Goal: Transaction & Acquisition: Purchase product/service

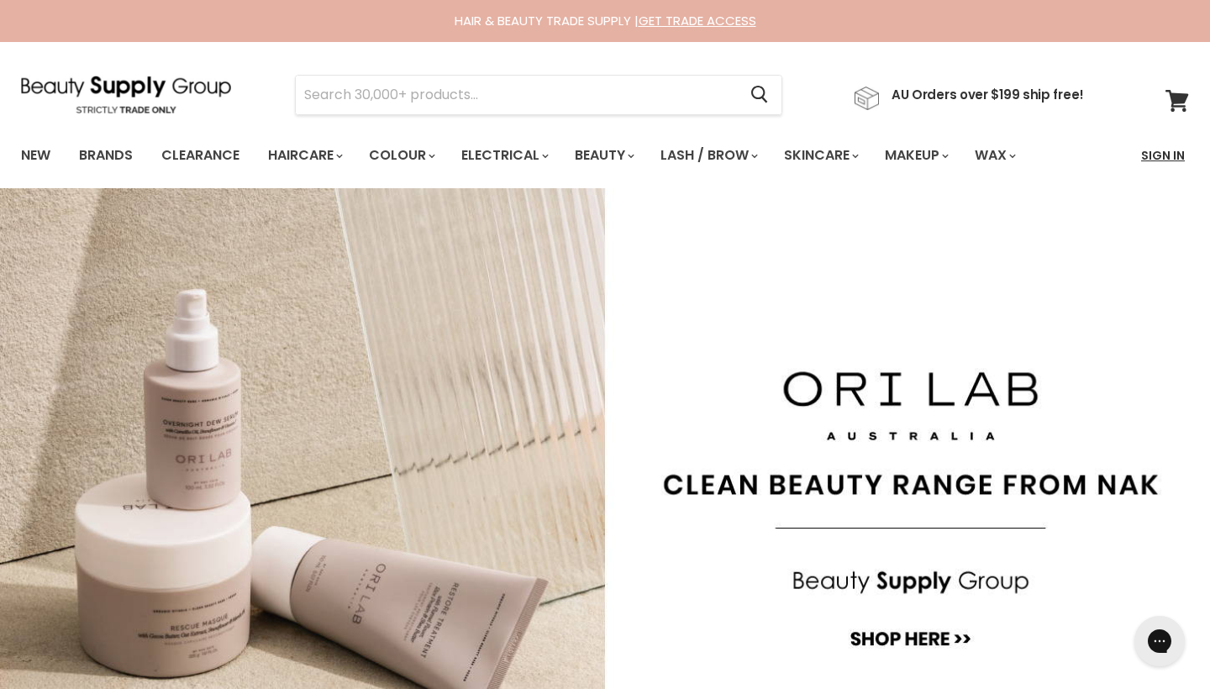
click at [1159, 153] on link "Sign In" at bounding box center [1163, 155] width 64 height 35
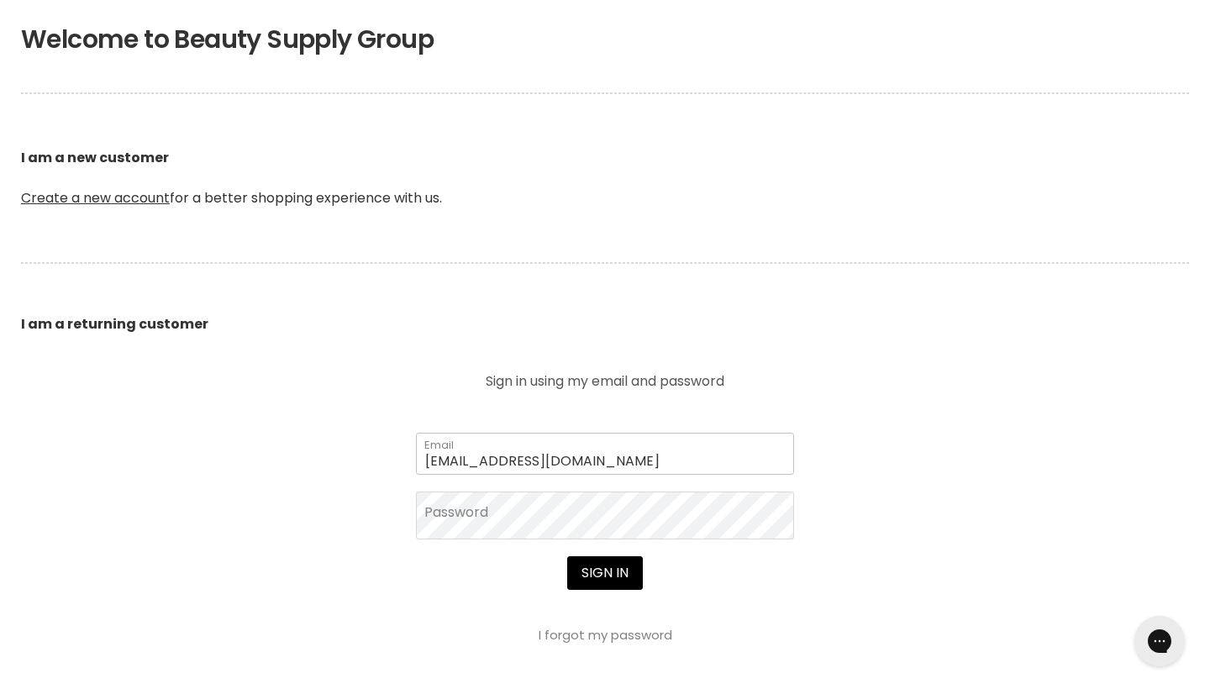
scroll to position [364, 0]
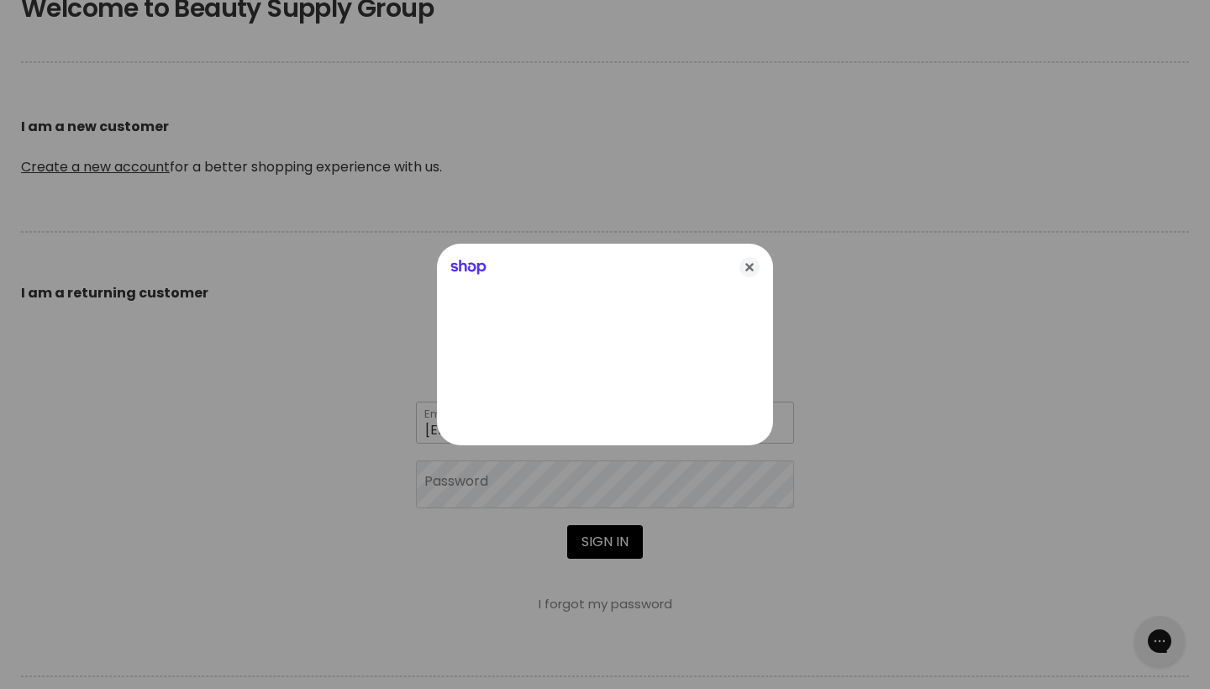
type input "joelnbec@yahoo.com.au"
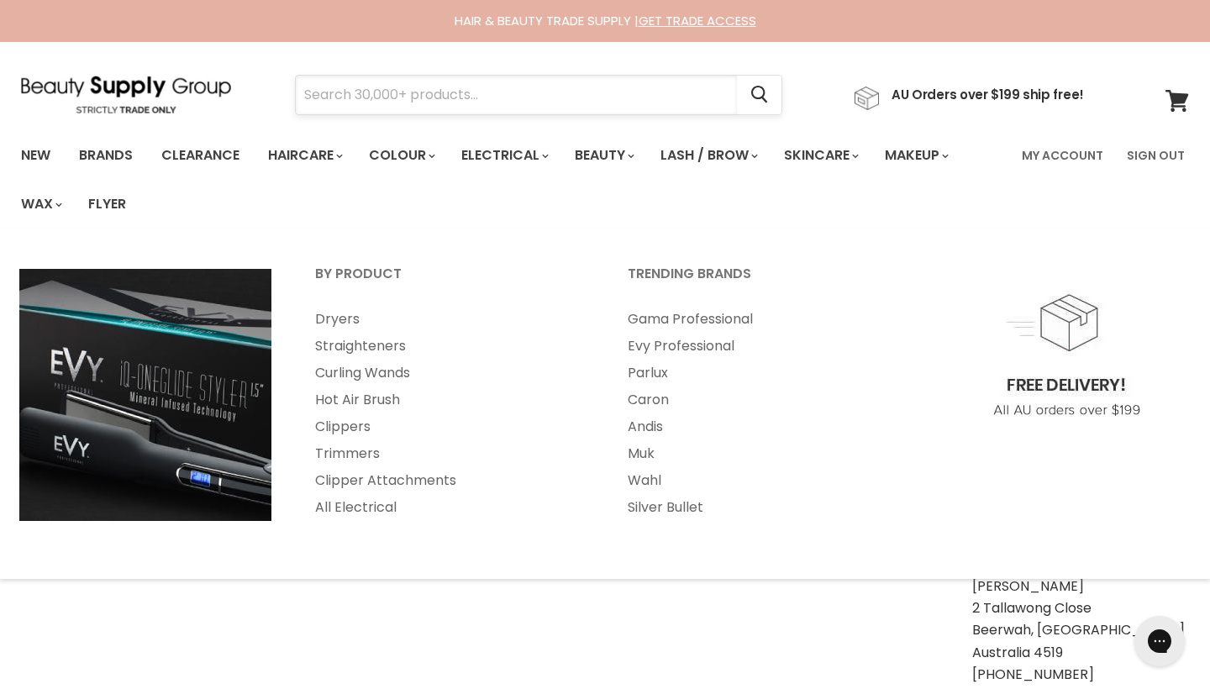
click at [434, 96] on input "Search" at bounding box center [516, 95] width 441 height 39
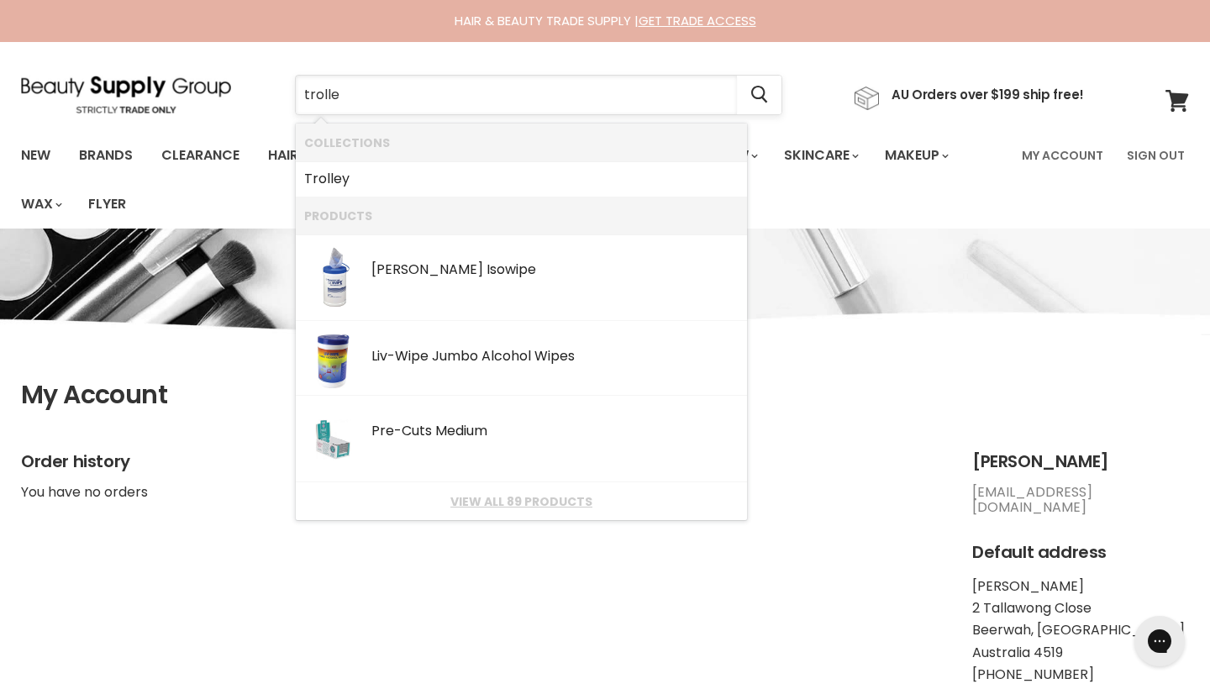
type input "trolley"
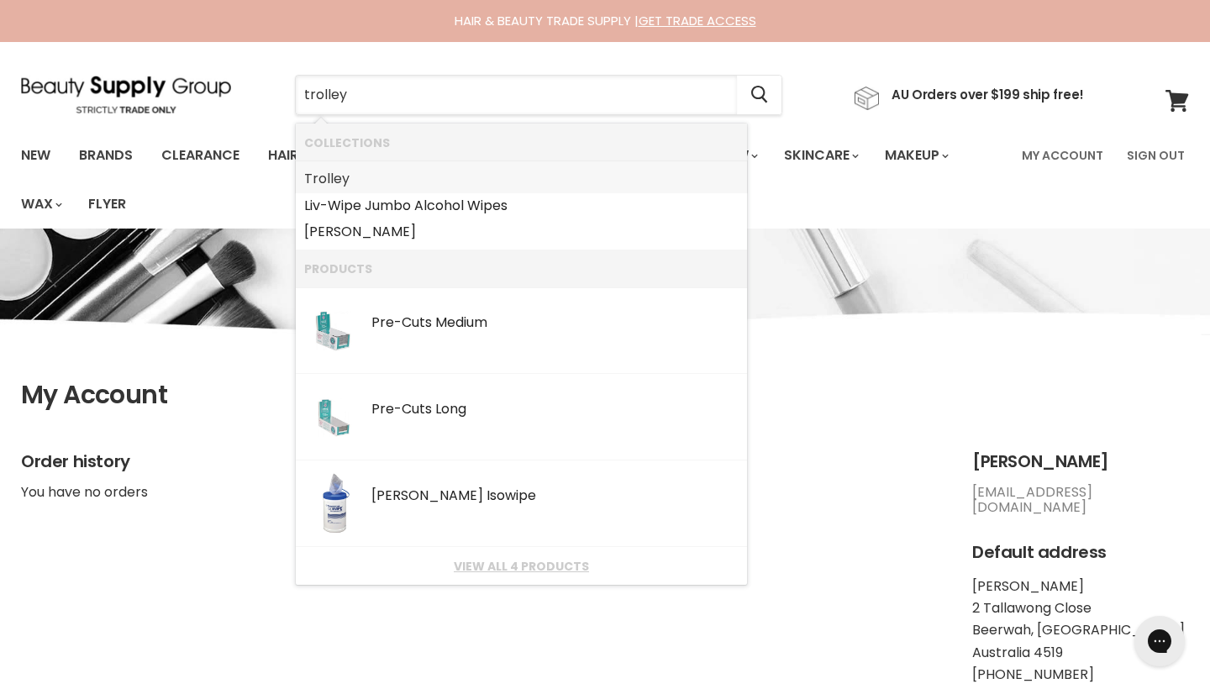
click at [339, 178] on b "Trolley" at bounding box center [326, 178] width 45 height 19
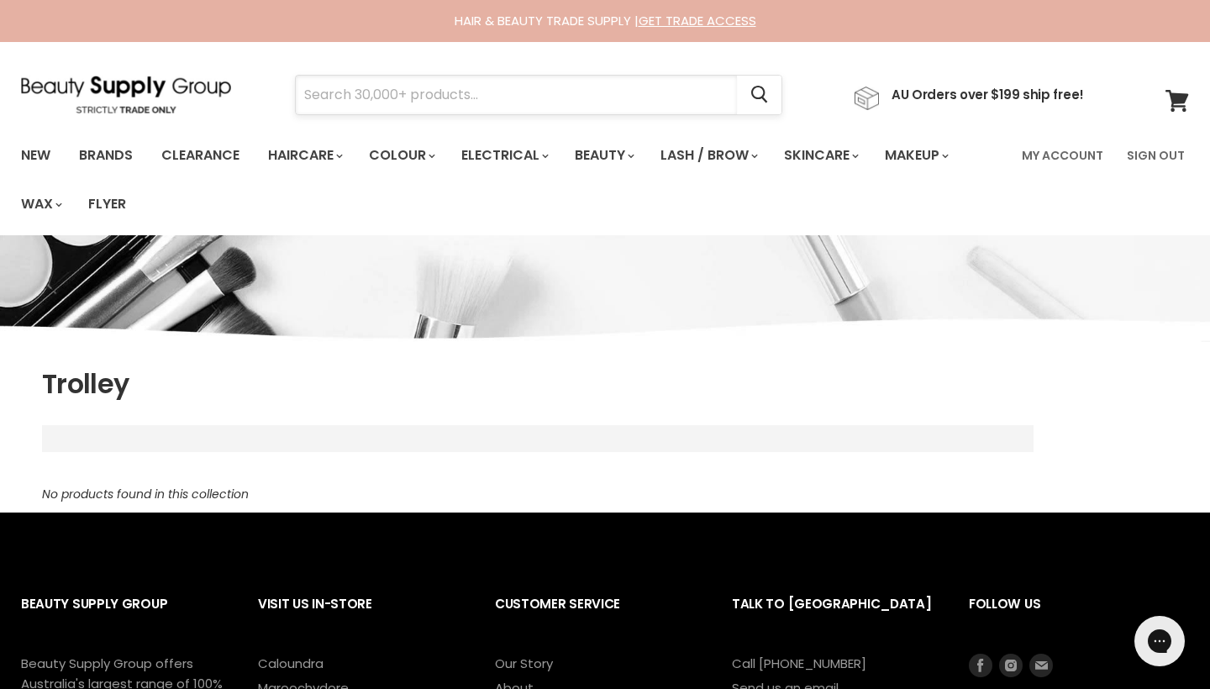
click at [330, 95] on input "Search" at bounding box center [516, 95] width 441 height 39
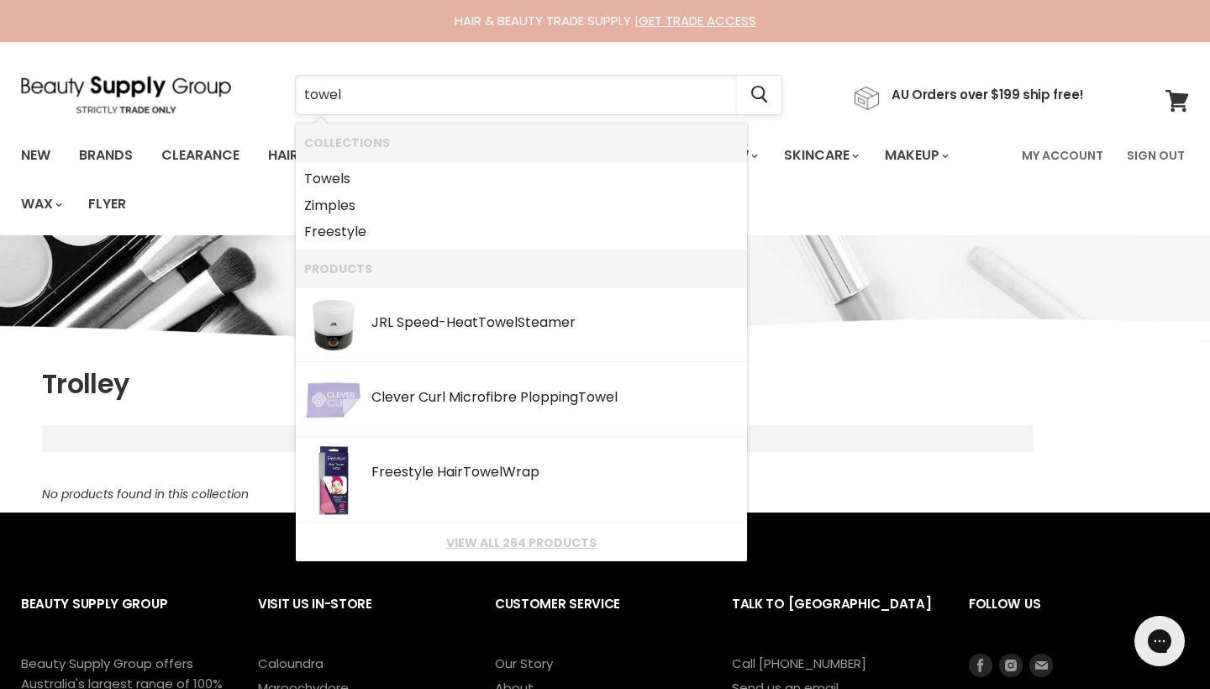
type input "towels"
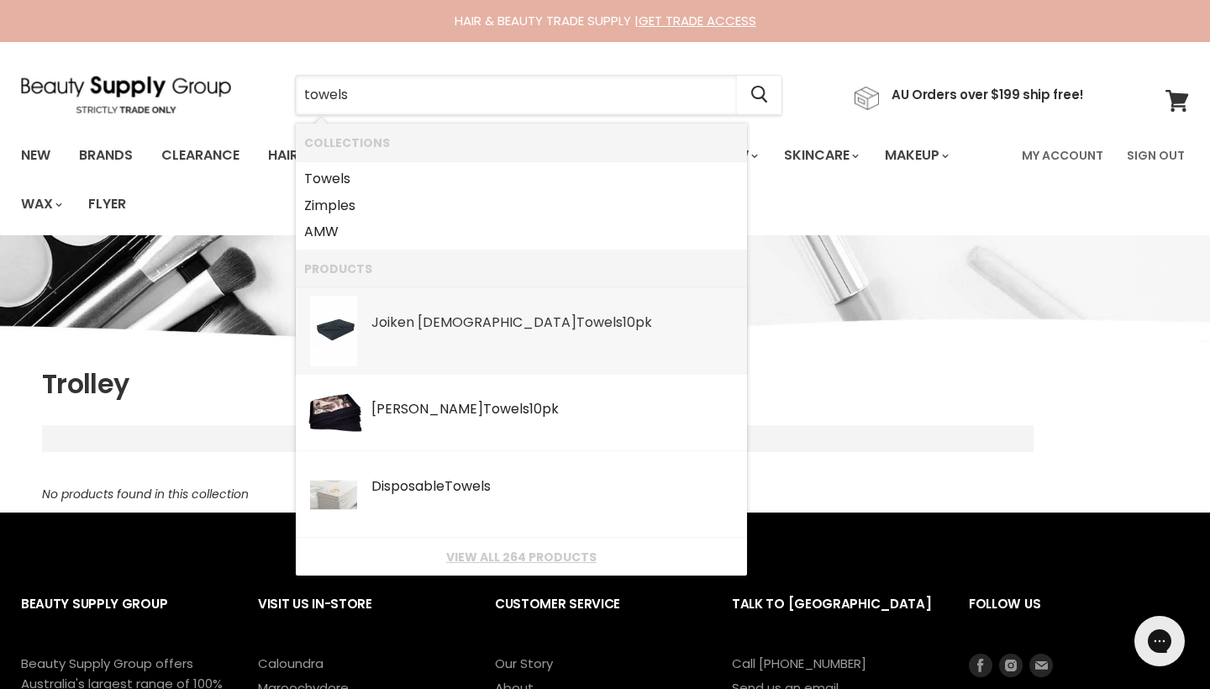
click at [433, 315] on div "Joiken Joifast Towels 10pk" at bounding box center [554, 324] width 367 height 18
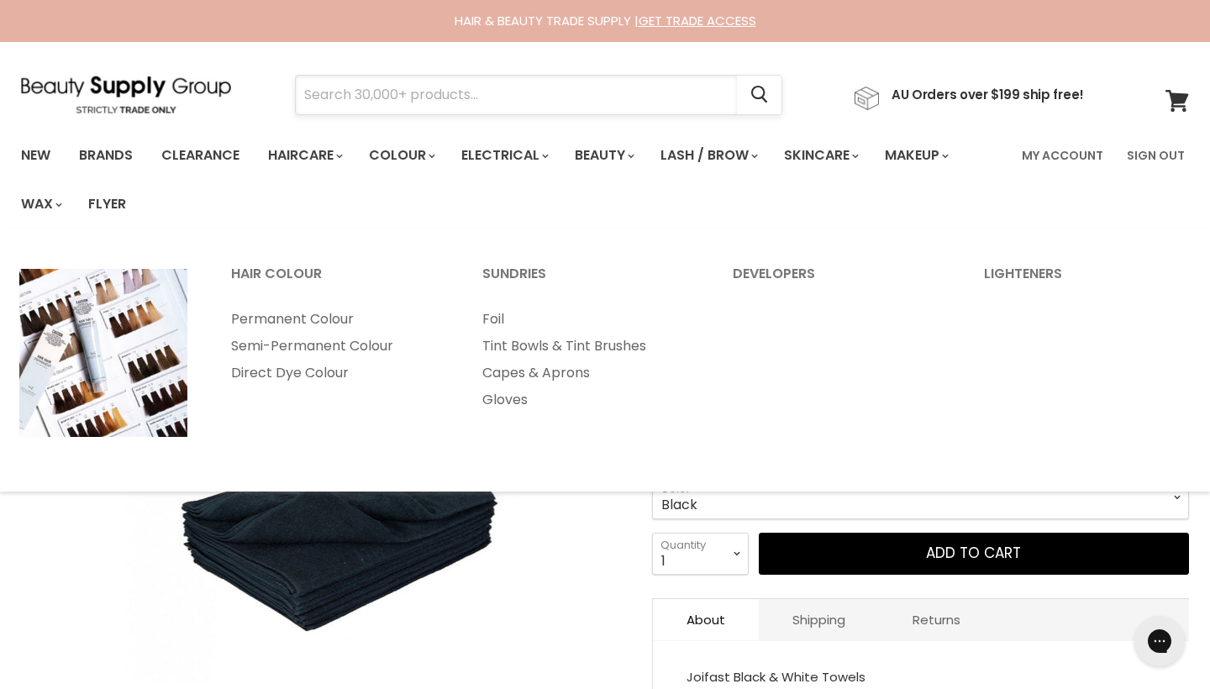
click at [388, 102] on input "Search" at bounding box center [516, 95] width 441 height 39
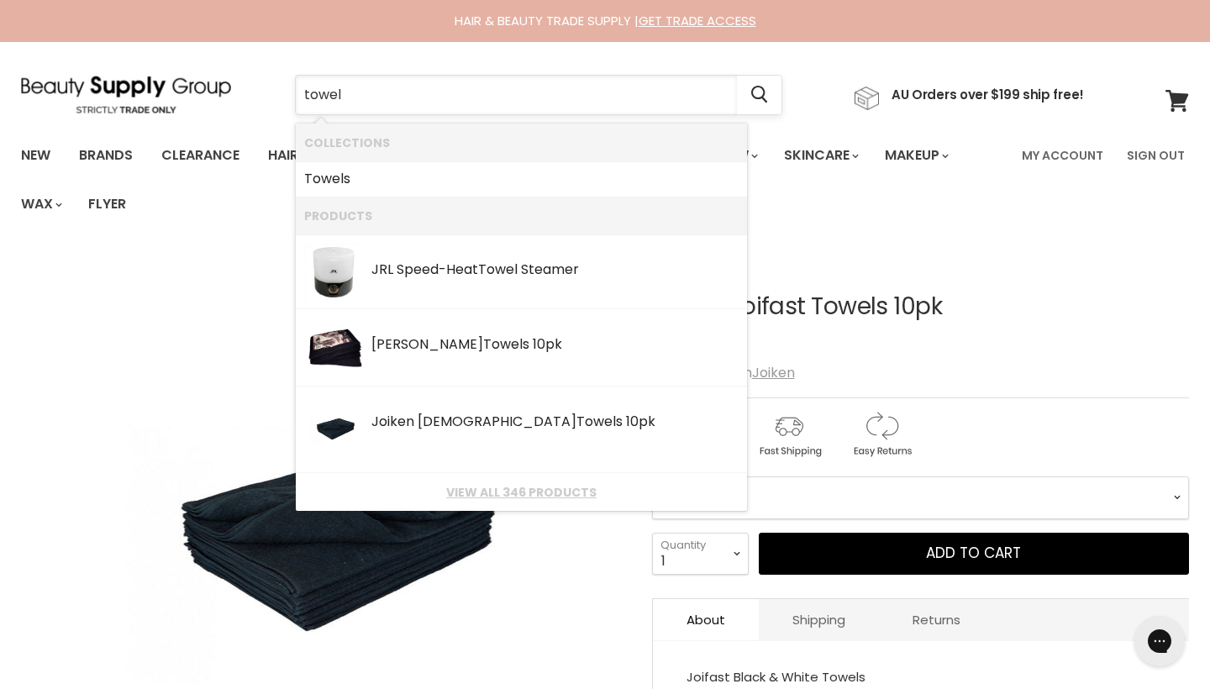
type input "towels"
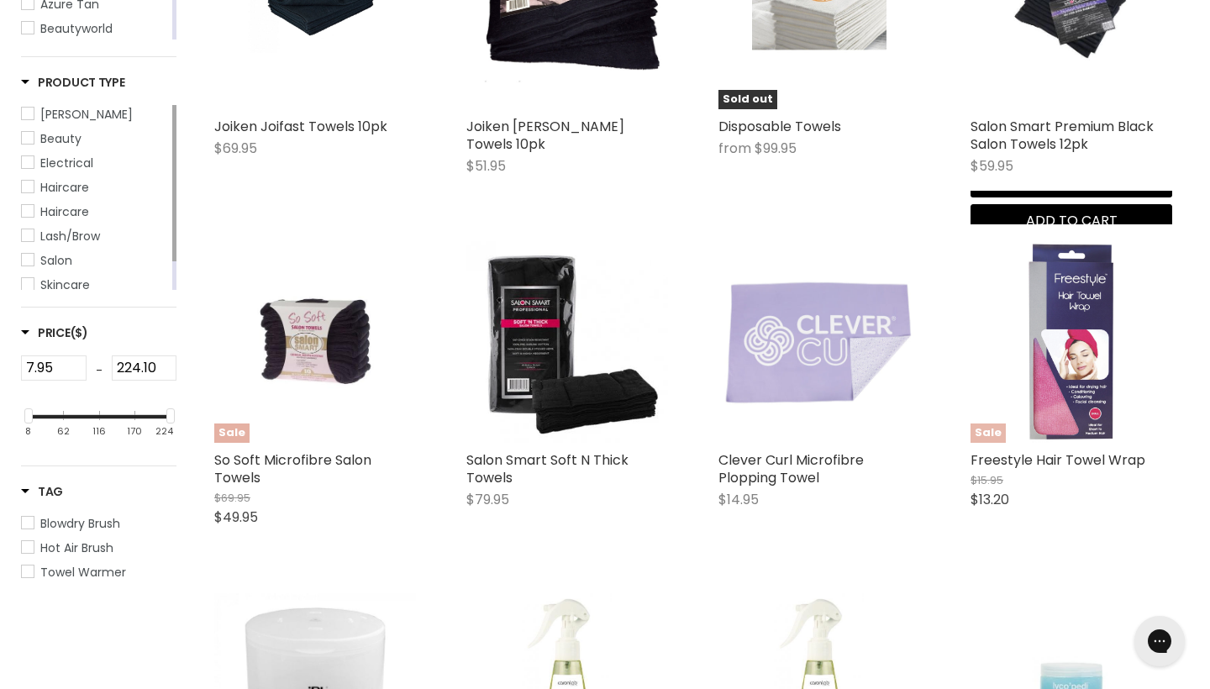
scroll to position [550, 0]
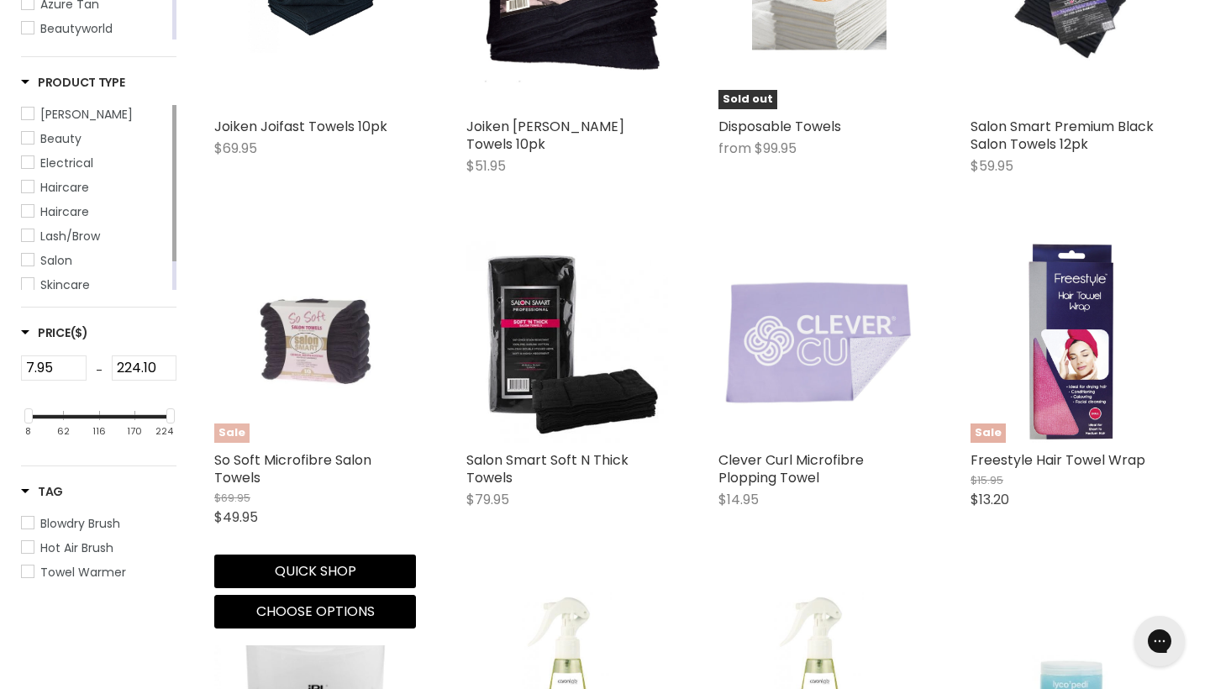
click at [334, 349] on img "Main content" at bounding box center [315, 342] width 134 height 202
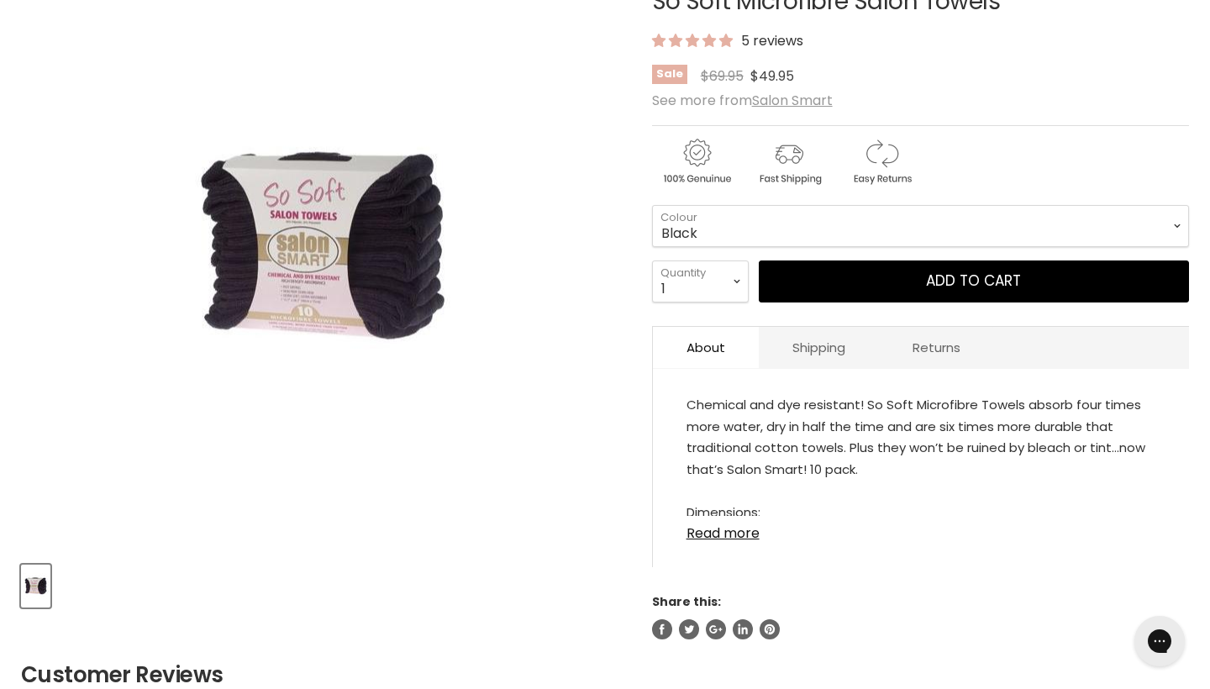
scroll to position [306, 0]
click at [1129, 453] on div "Chemical and dye resistant! So Soft Microfibre Towels absorb four times more wa…" at bounding box center [920, 454] width 469 height 122
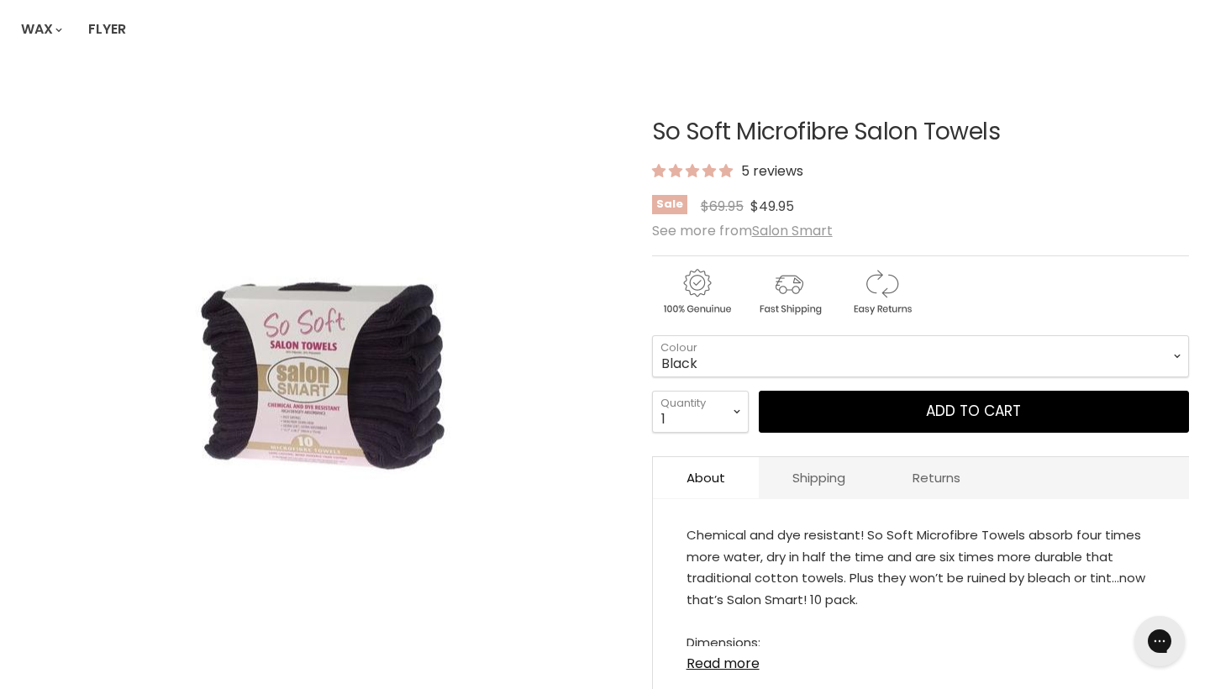
scroll to position [179, 0]
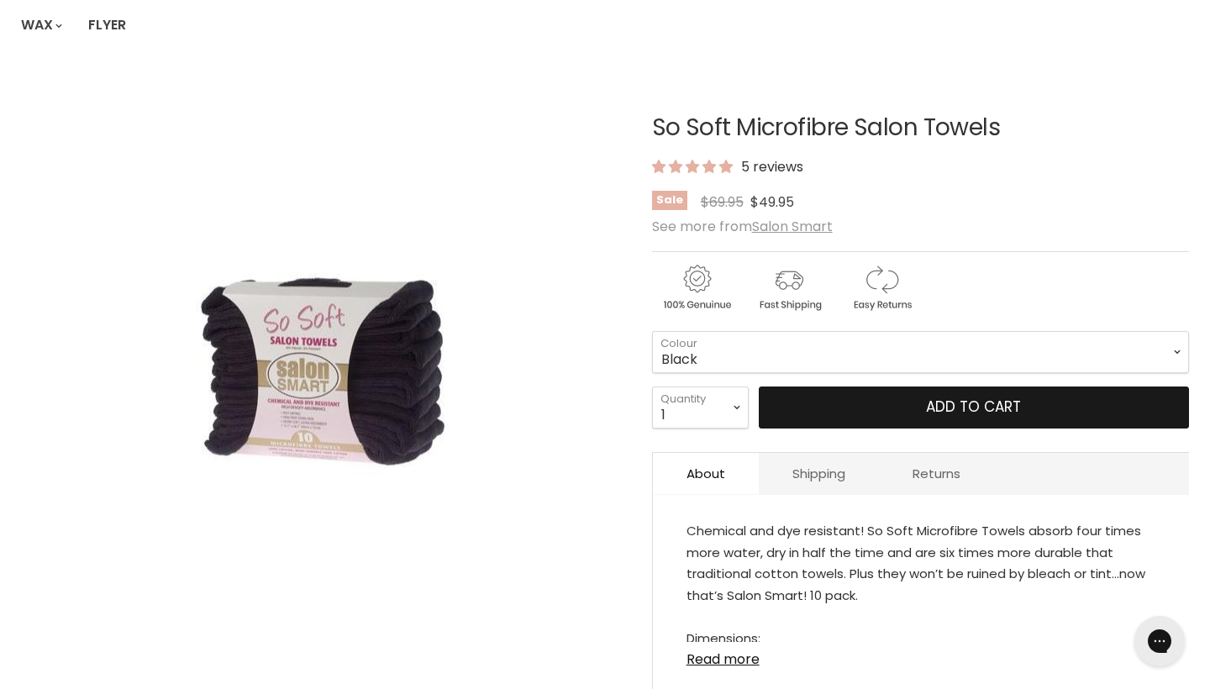
click at [799, 406] on button "Add to cart" at bounding box center [974, 408] width 430 height 42
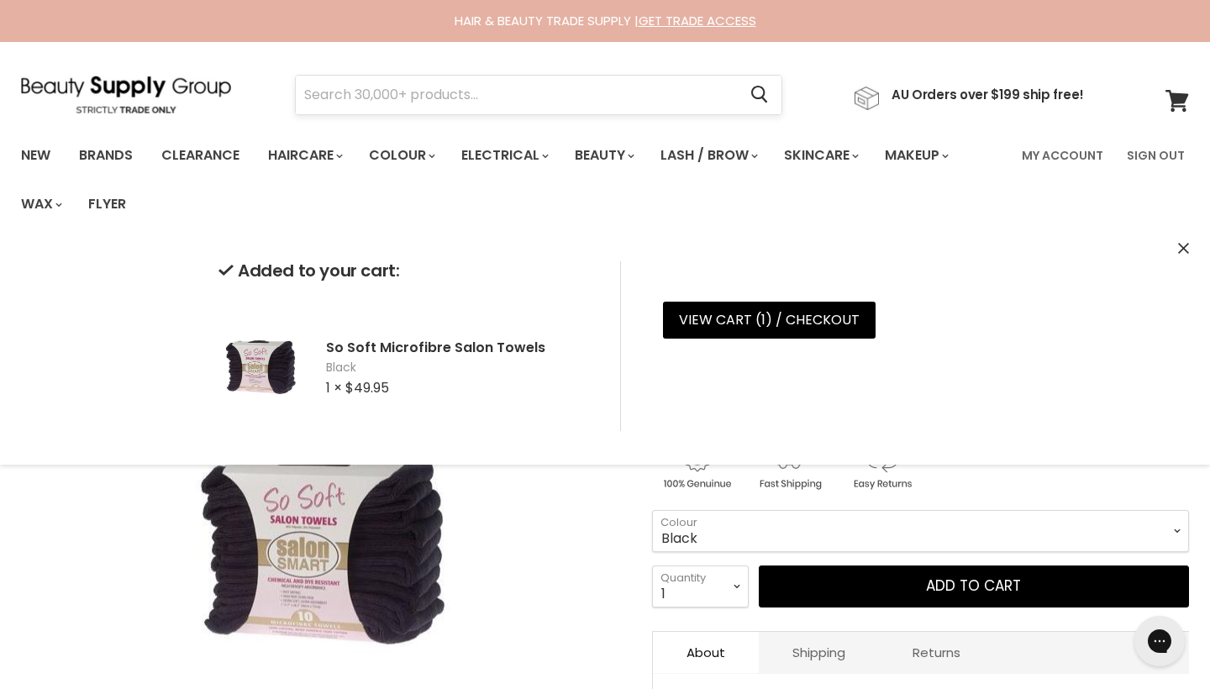
scroll to position [0, 0]
click at [369, 96] on input "Search" at bounding box center [516, 95] width 441 height 39
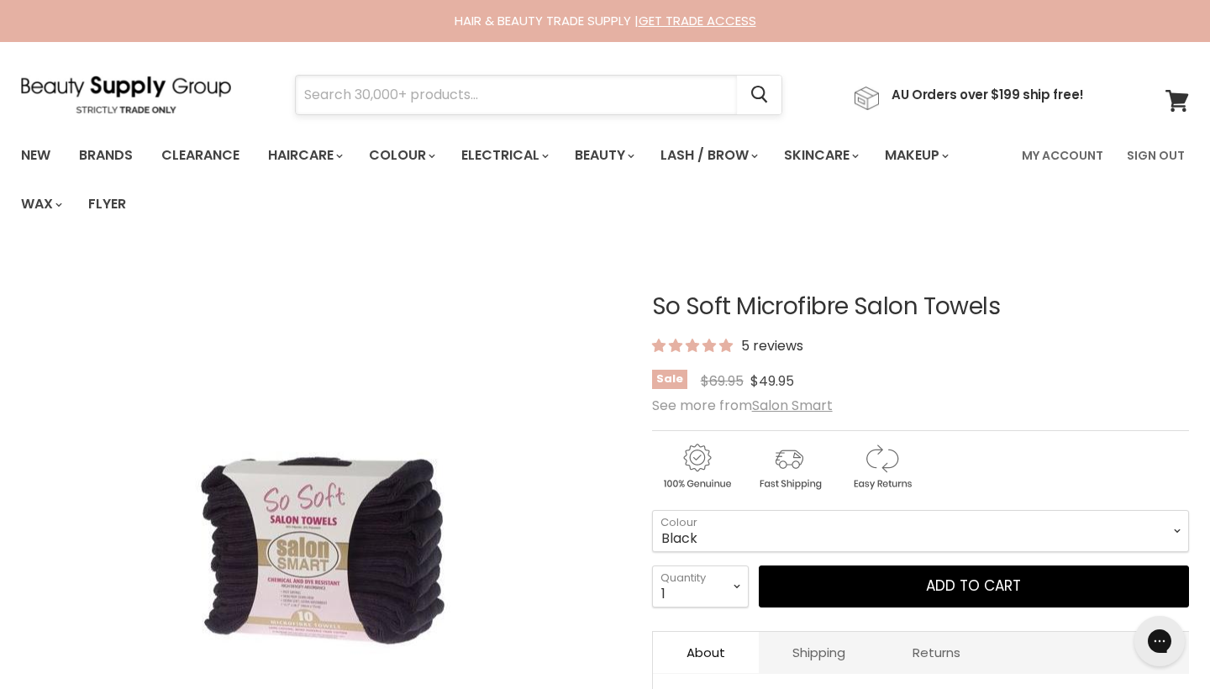
click at [405, 96] on input "Search" at bounding box center [516, 95] width 441 height 39
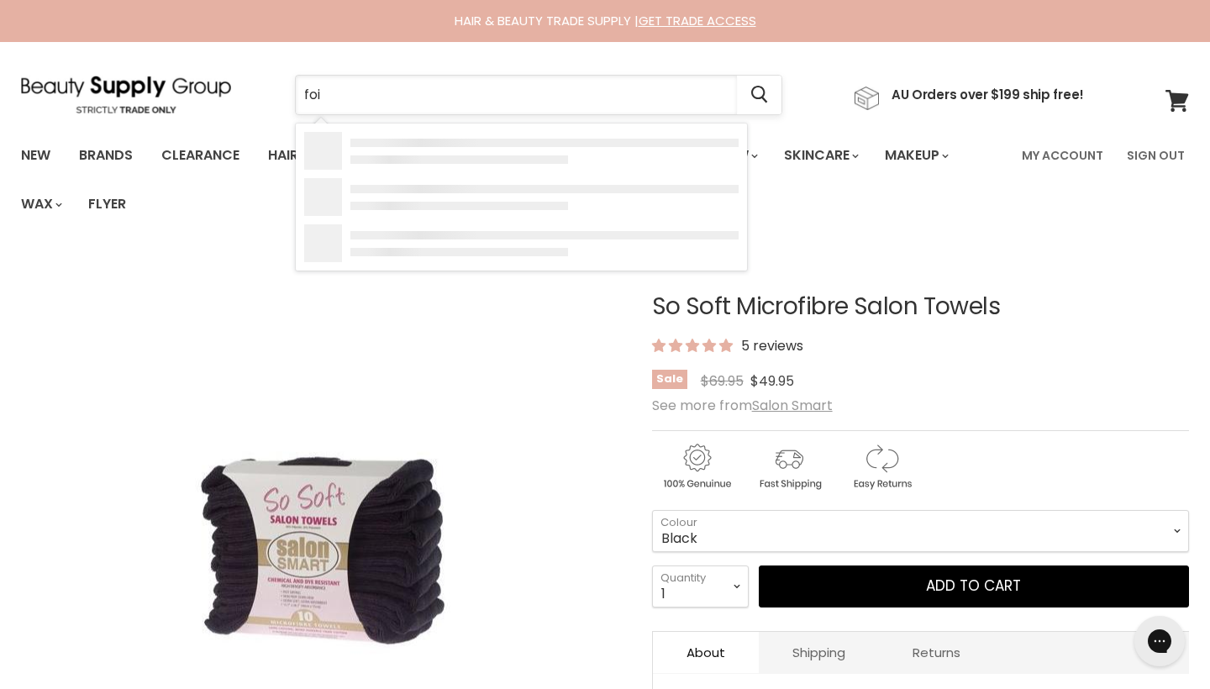
type input "foil"
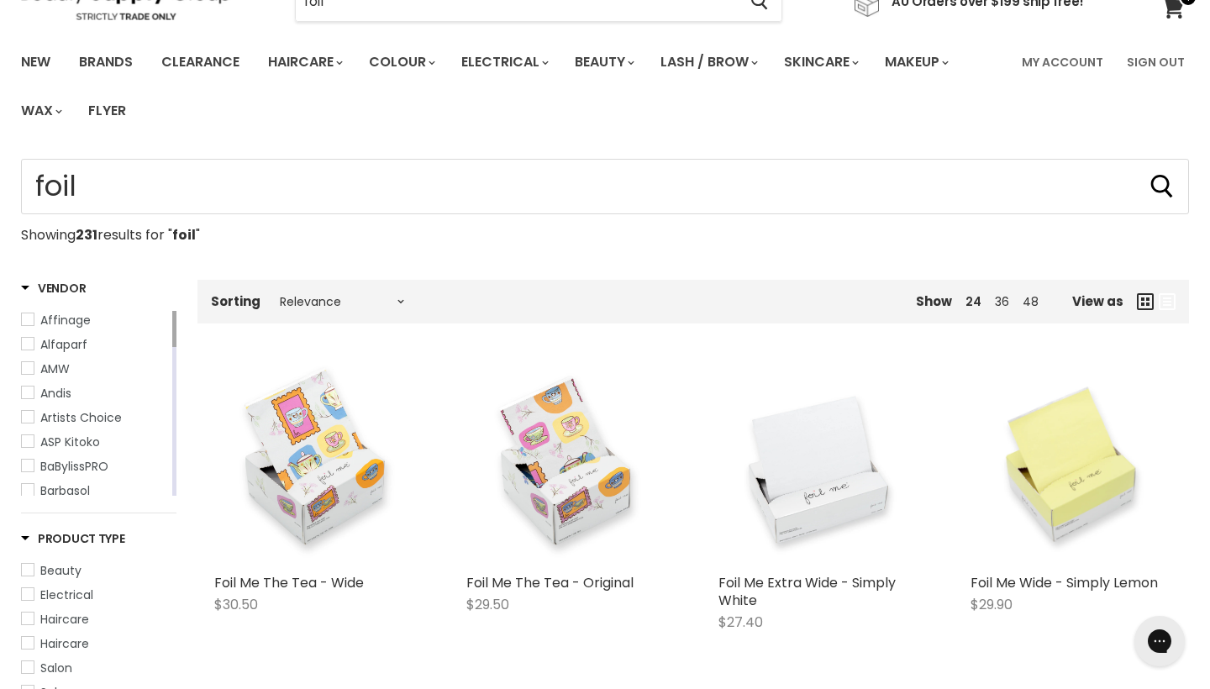
scroll to position [91, 0]
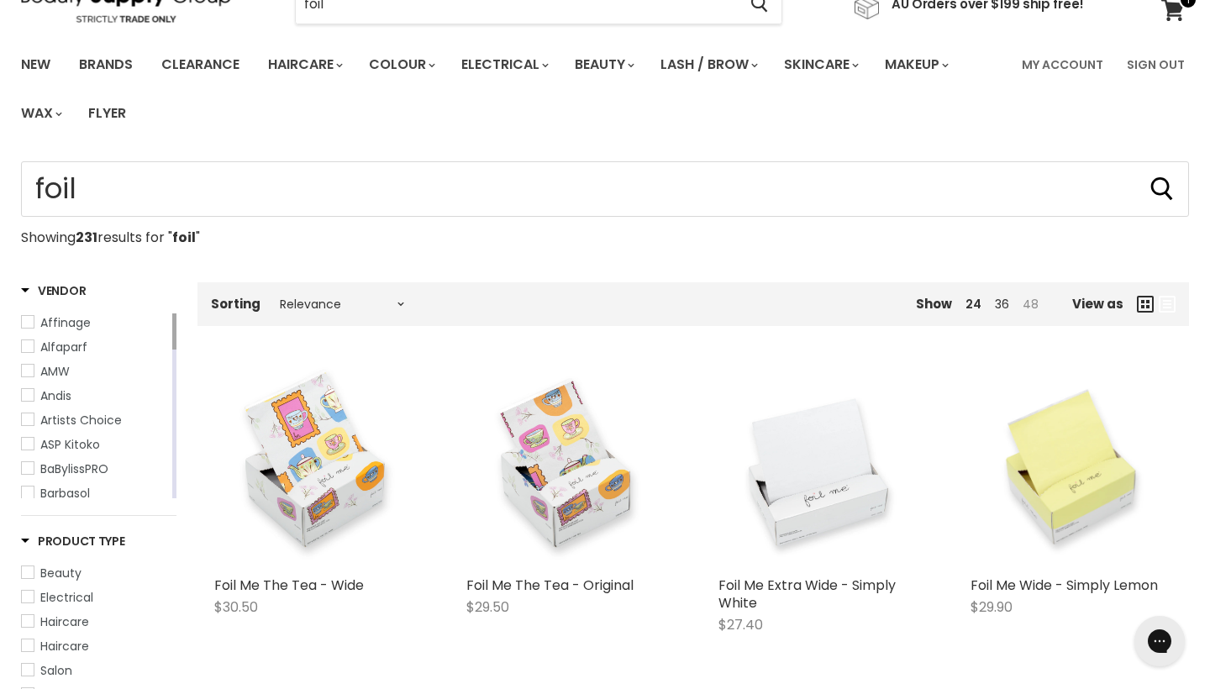
click at [1030, 301] on link "48" at bounding box center [1031, 304] width 16 height 17
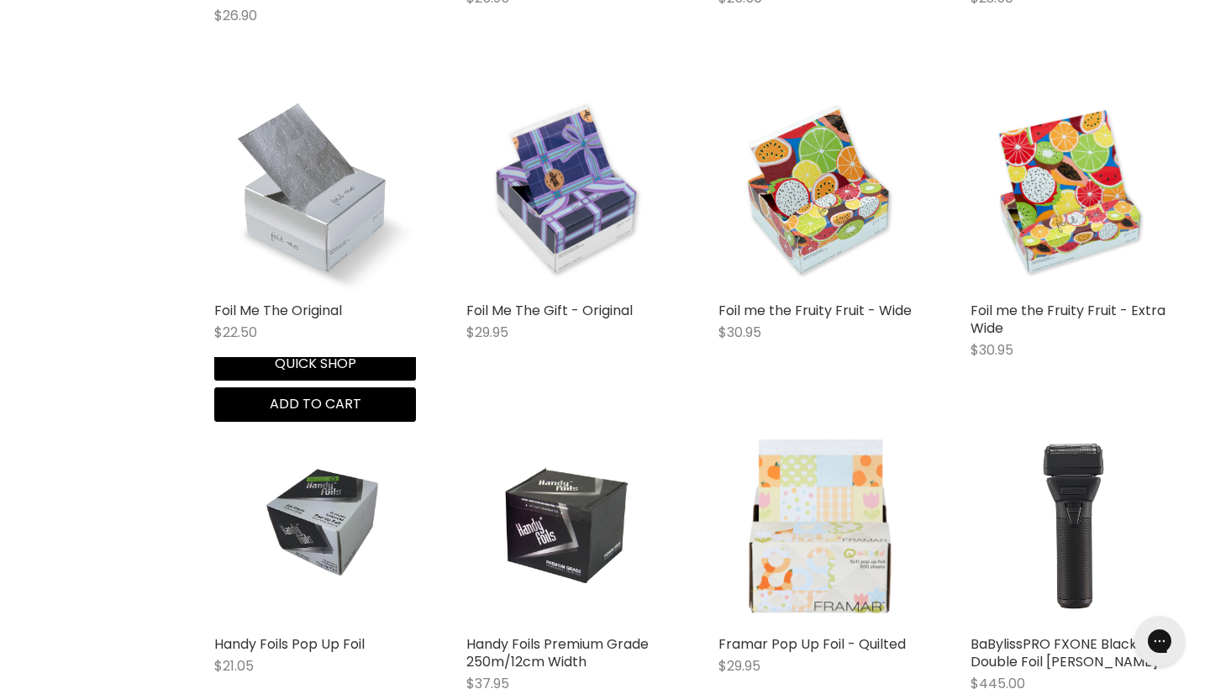
scroll to position [3687, 0]
click at [328, 209] on img "Main content" at bounding box center [315, 193] width 202 height 202
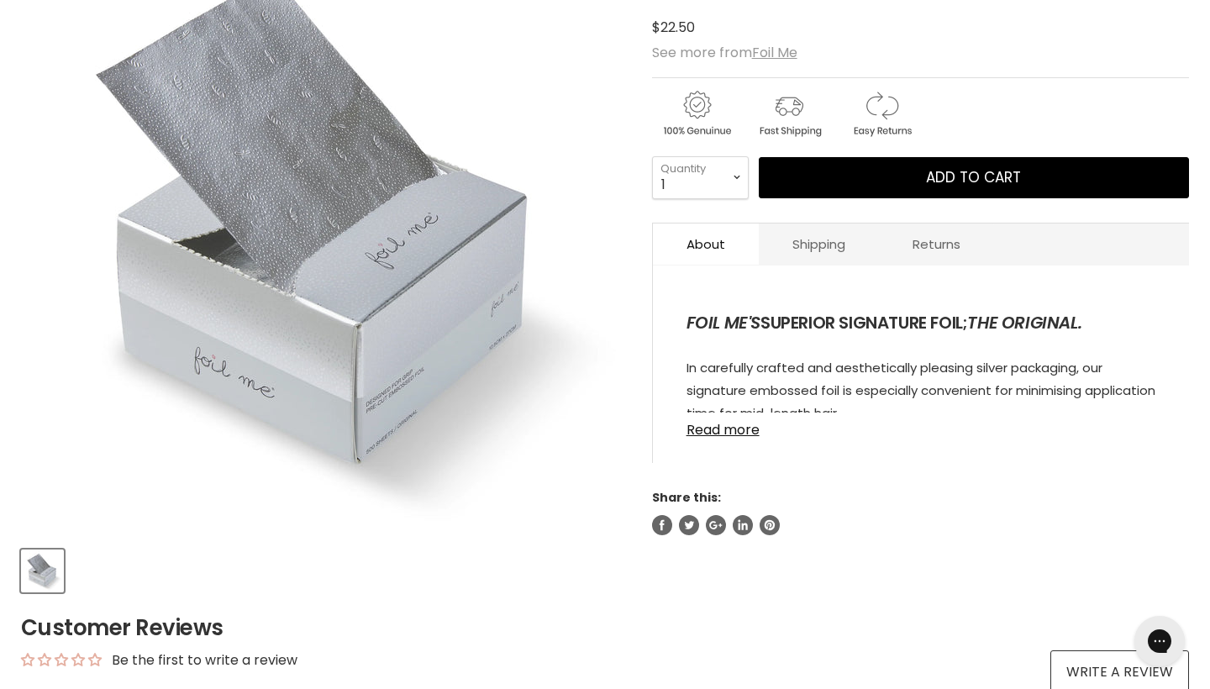
scroll to position [326, 0]
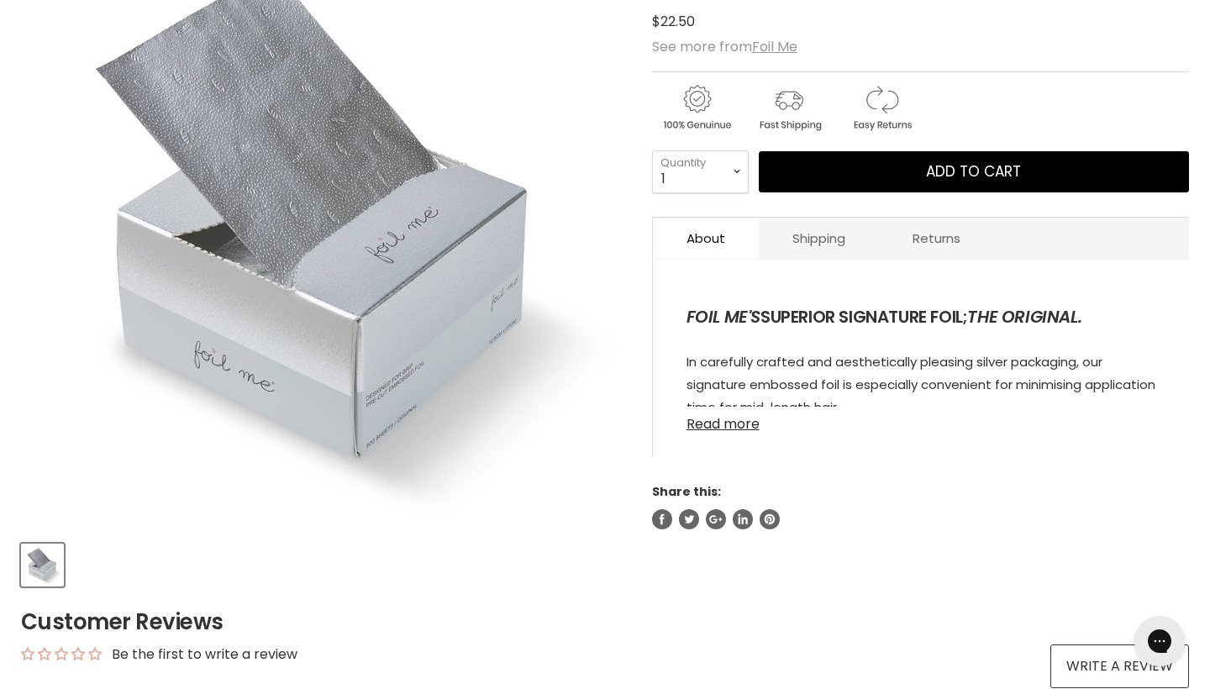
click at [724, 429] on link "Read more" at bounding box center [920, 419] width 469 height 25
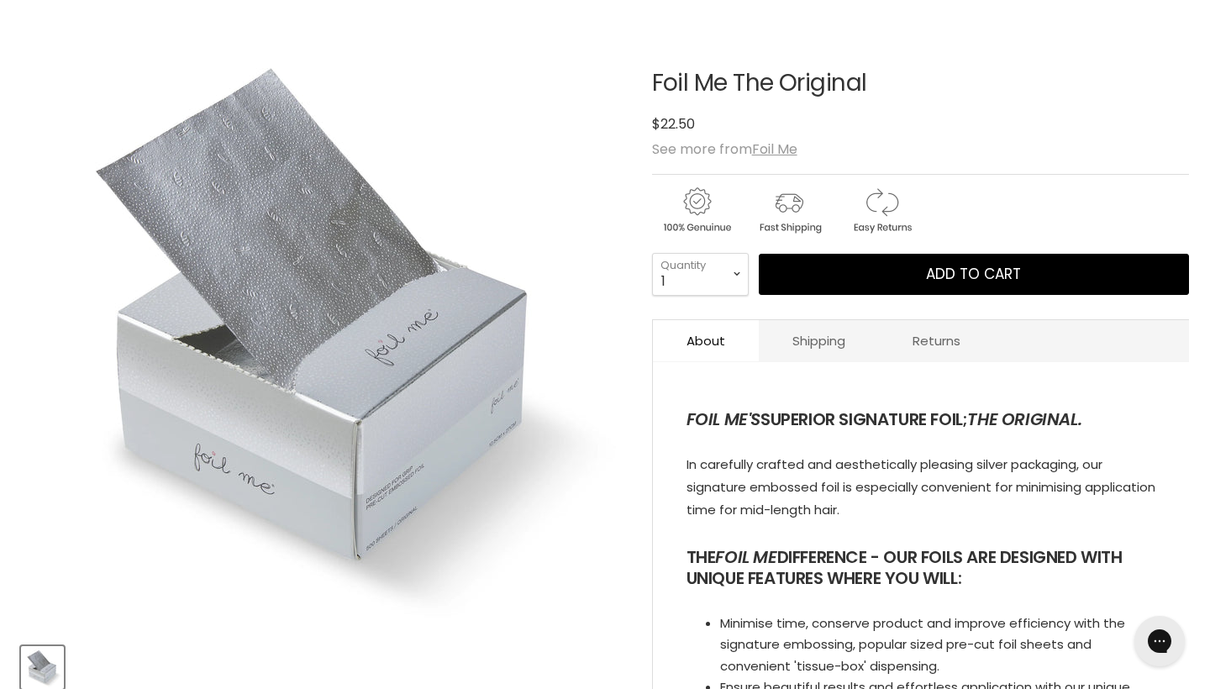
scroll to position [226, 0]
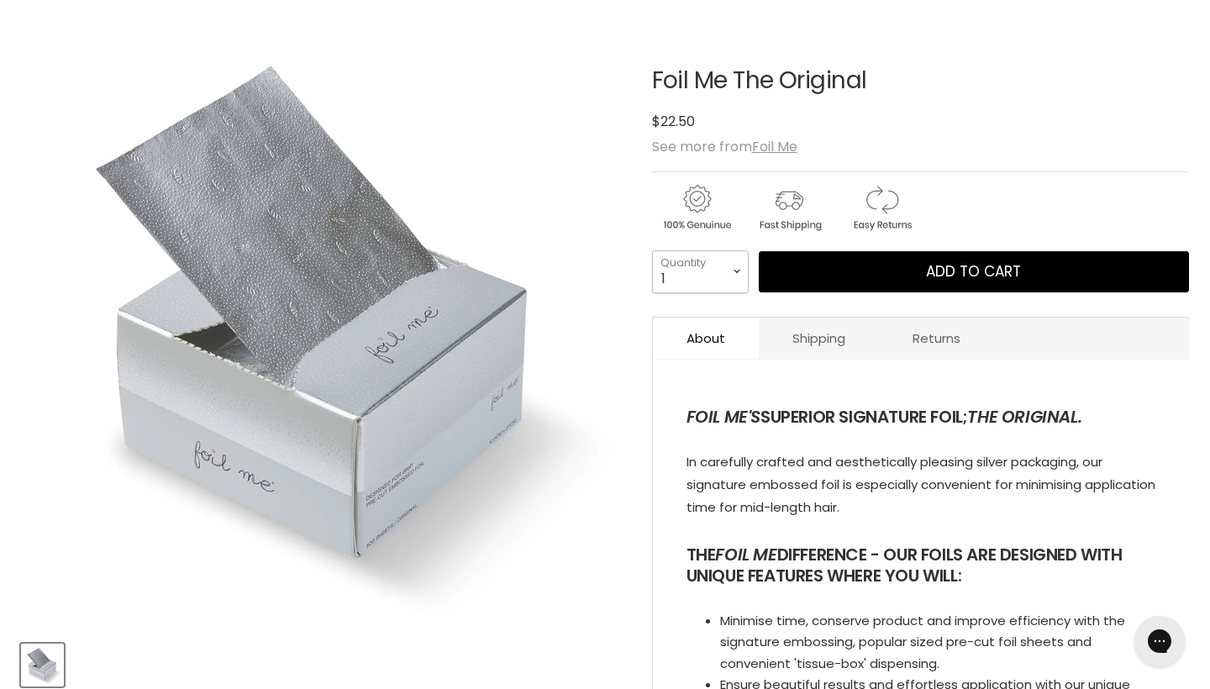
select select "2"
type input "2"
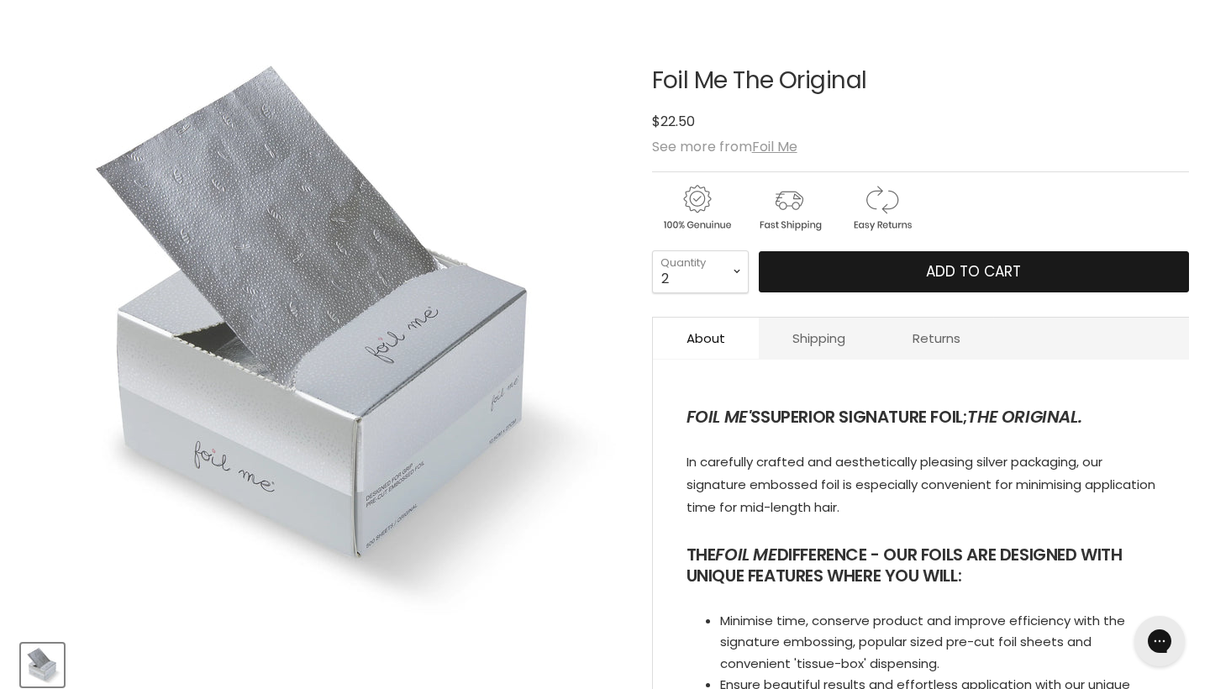
click at [827, 271] on button "Add to cart" at bounding box center [974, 272] width 430 height 42
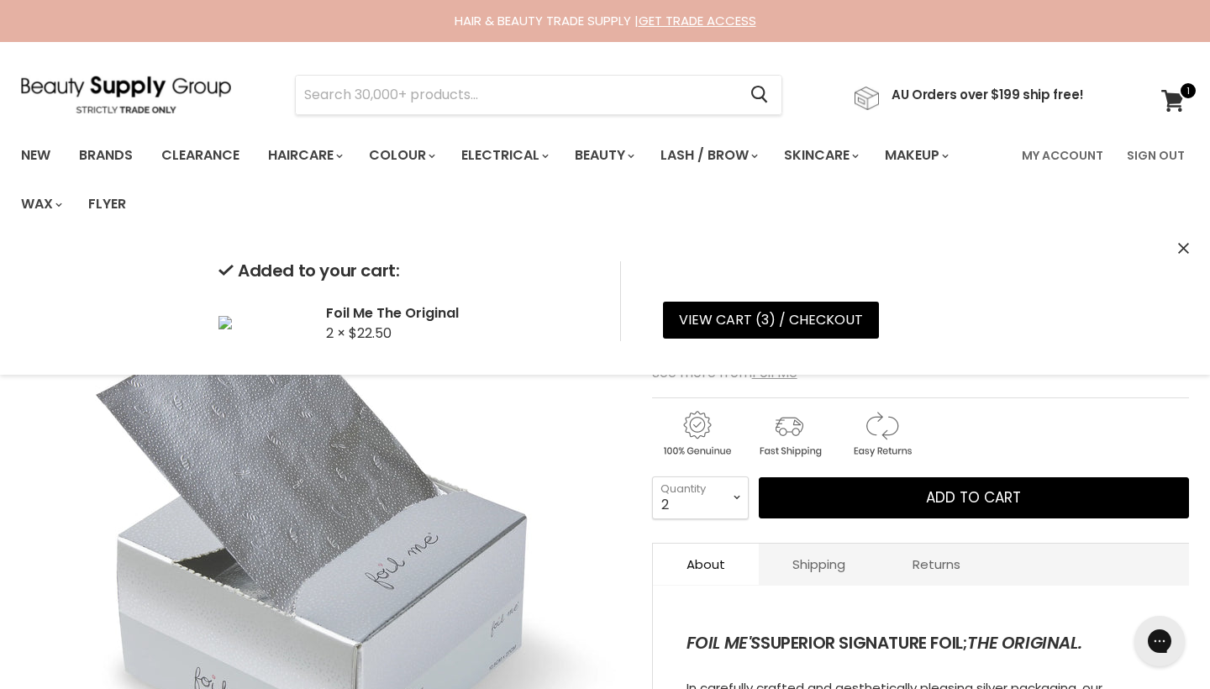
scroll to position [0, 0]
click at [333, 97] on input "Search" at bounding box center [516, 95] width 441 height 39
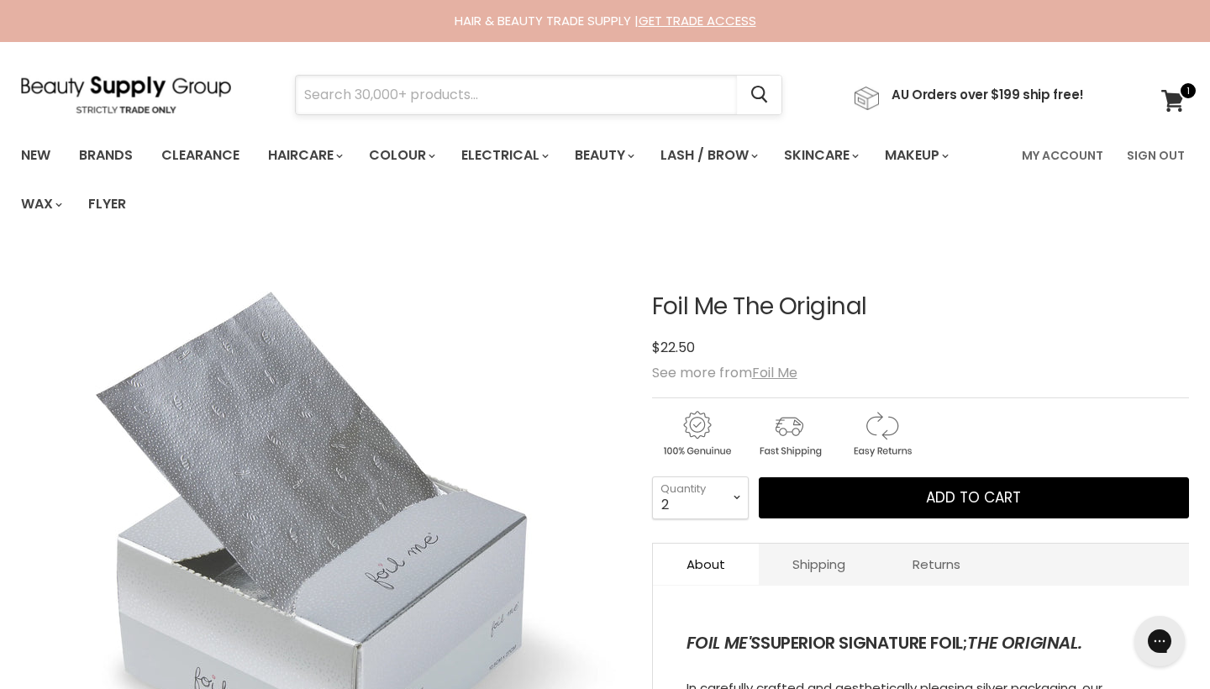
click at [594, 92] on input "Search" at bounding box center [516, 95] width 441 height 39
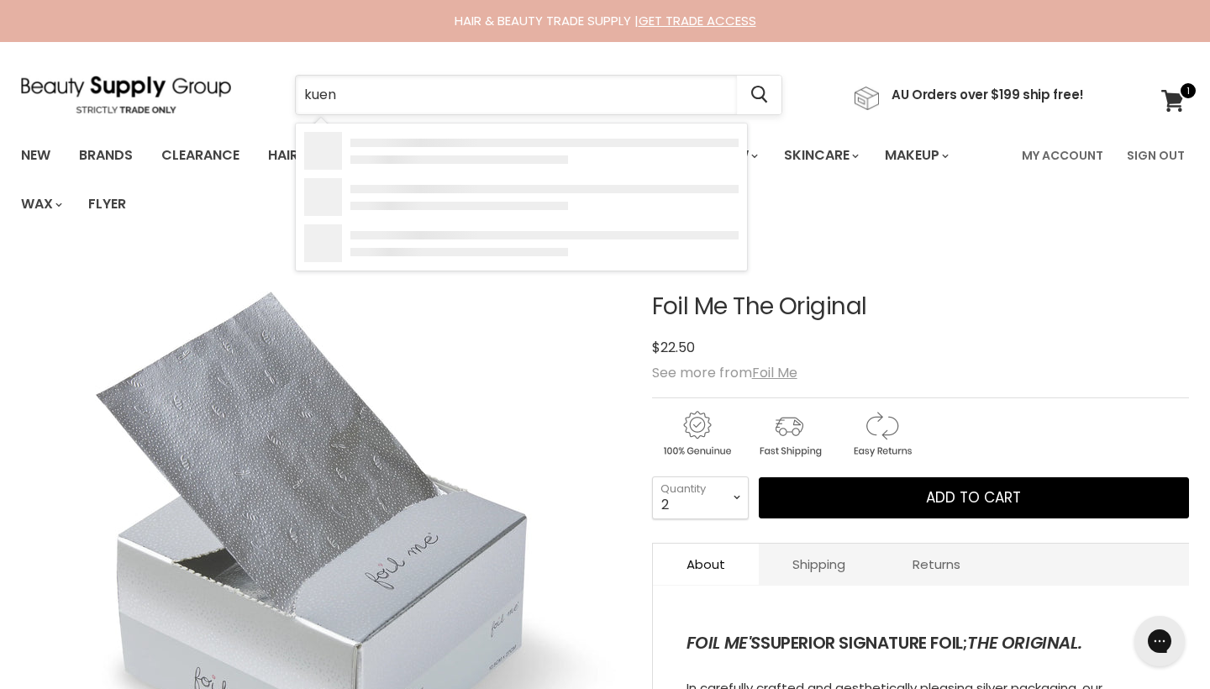
type input "kuene"
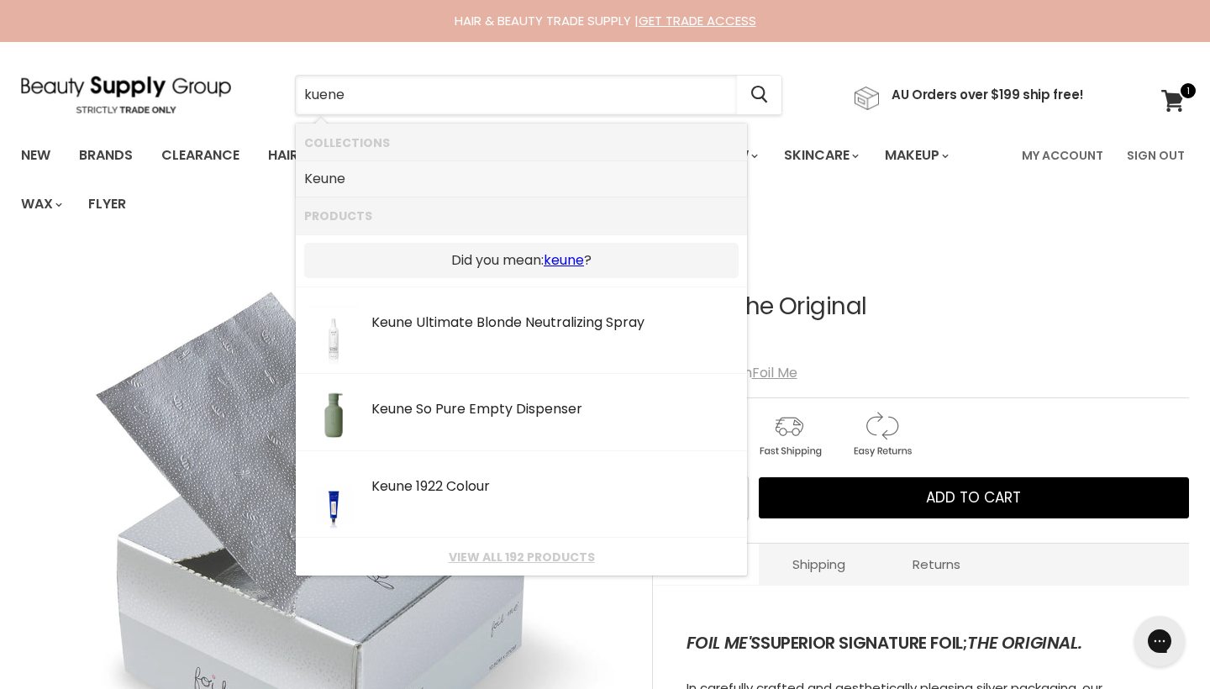
click at [337, 183] on link "Keune" at bounding box center [521, 179] width 434 height 27
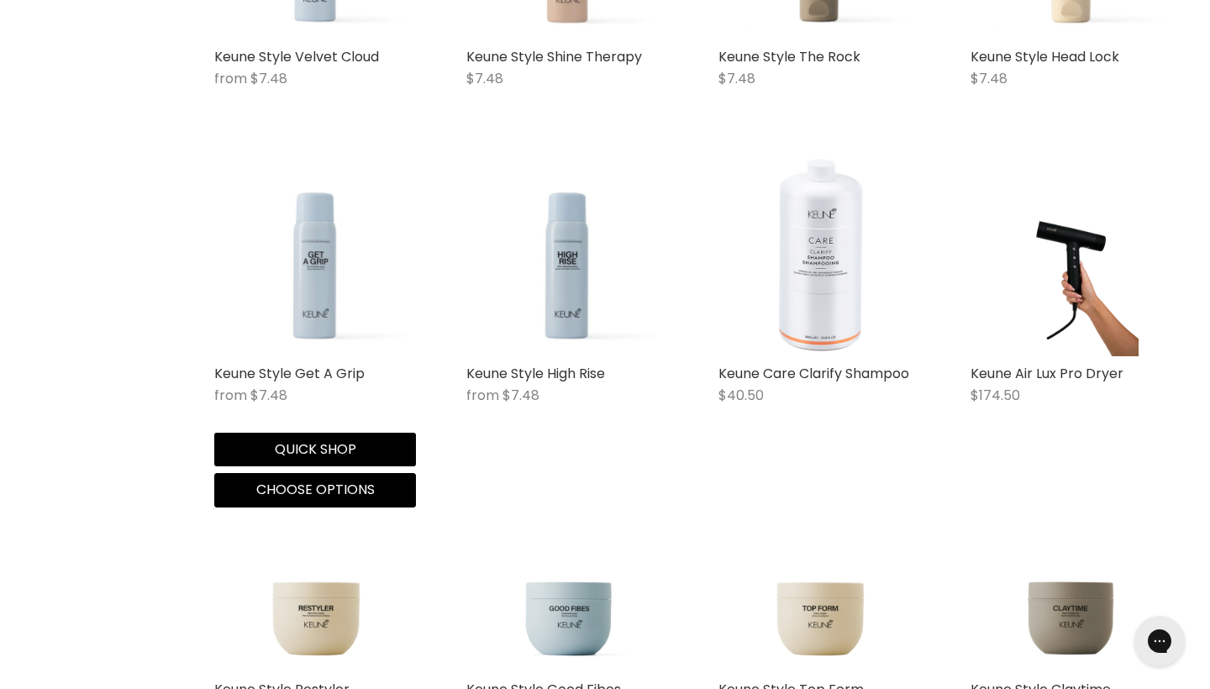
scroll to position [2337, 0]
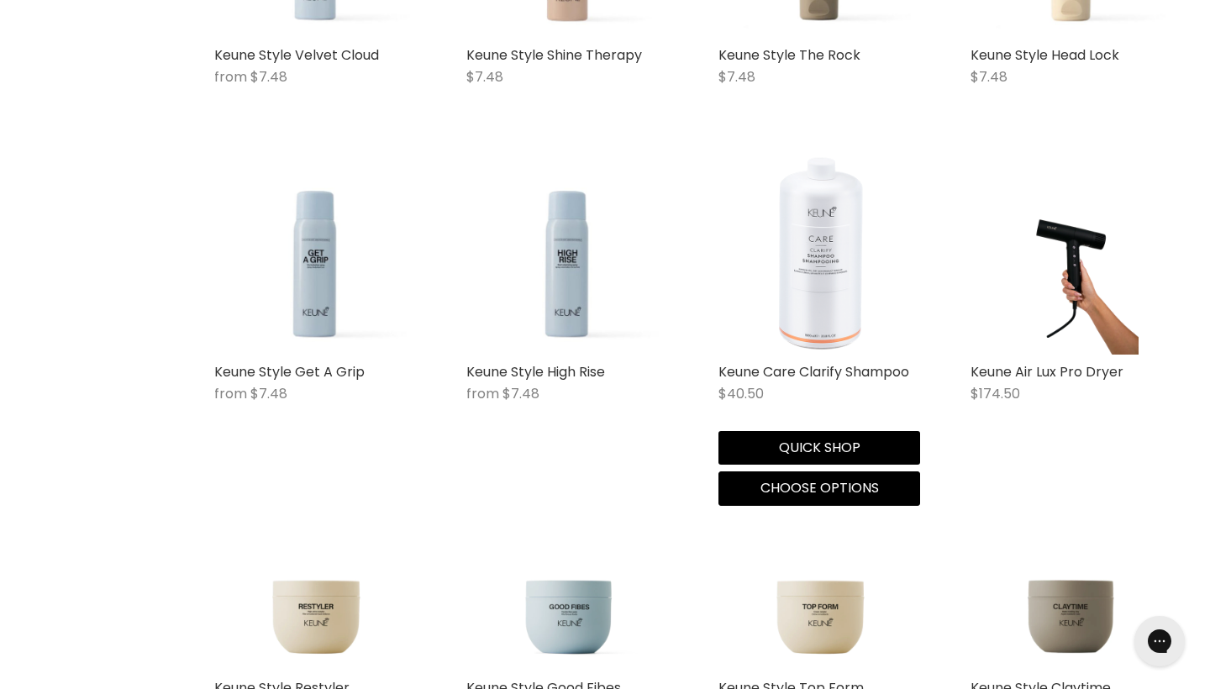
click at [817, 328] on img "Main content" at bounding box center [819, 254] width 202 height 202
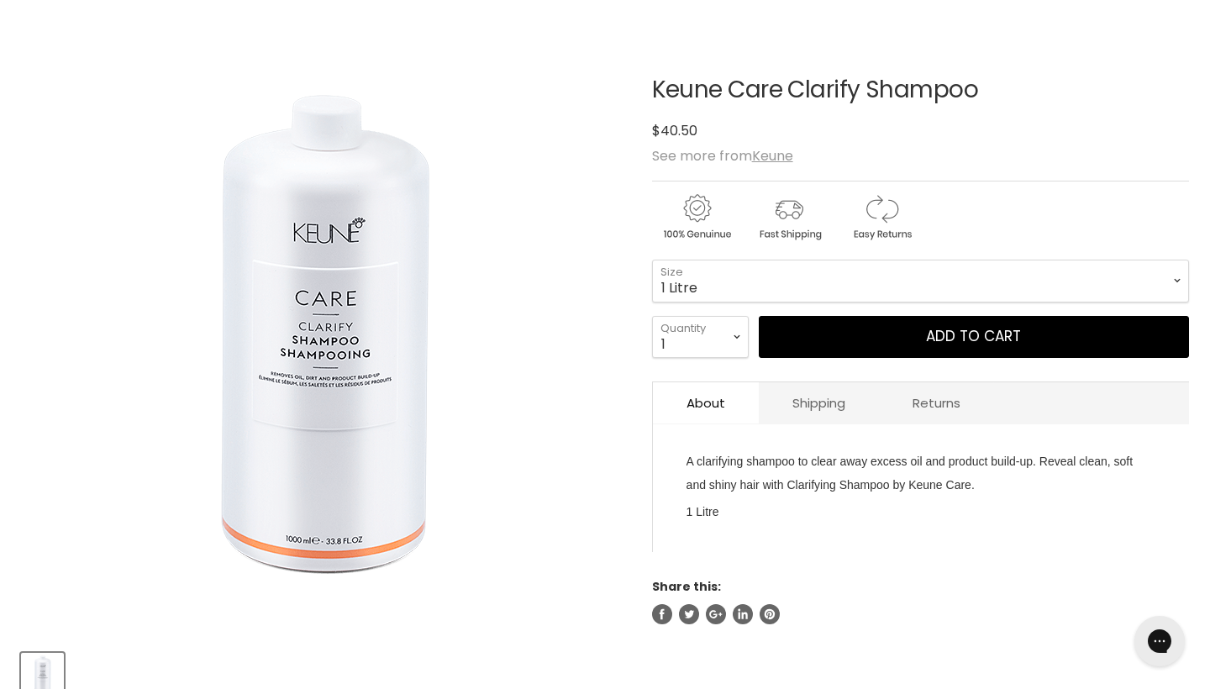
scroll to position [219, 0]
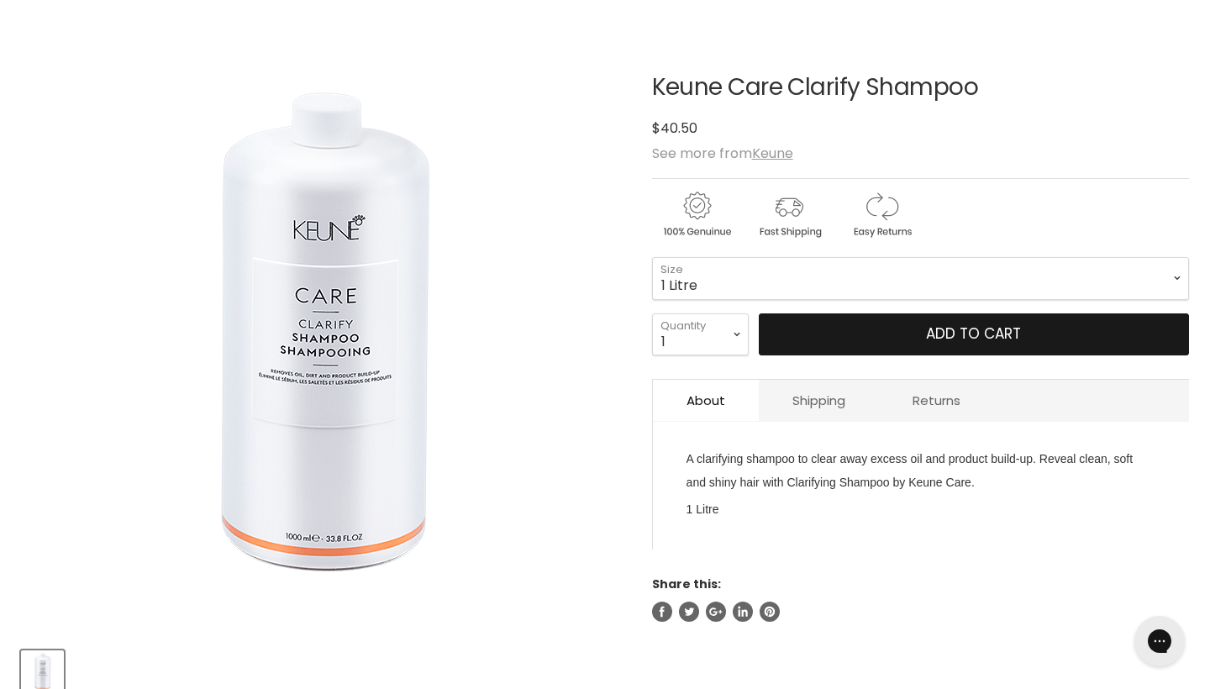
click at [813, 342] on button "Add to cart" at bounding box center [974, 334] width 430 height 42
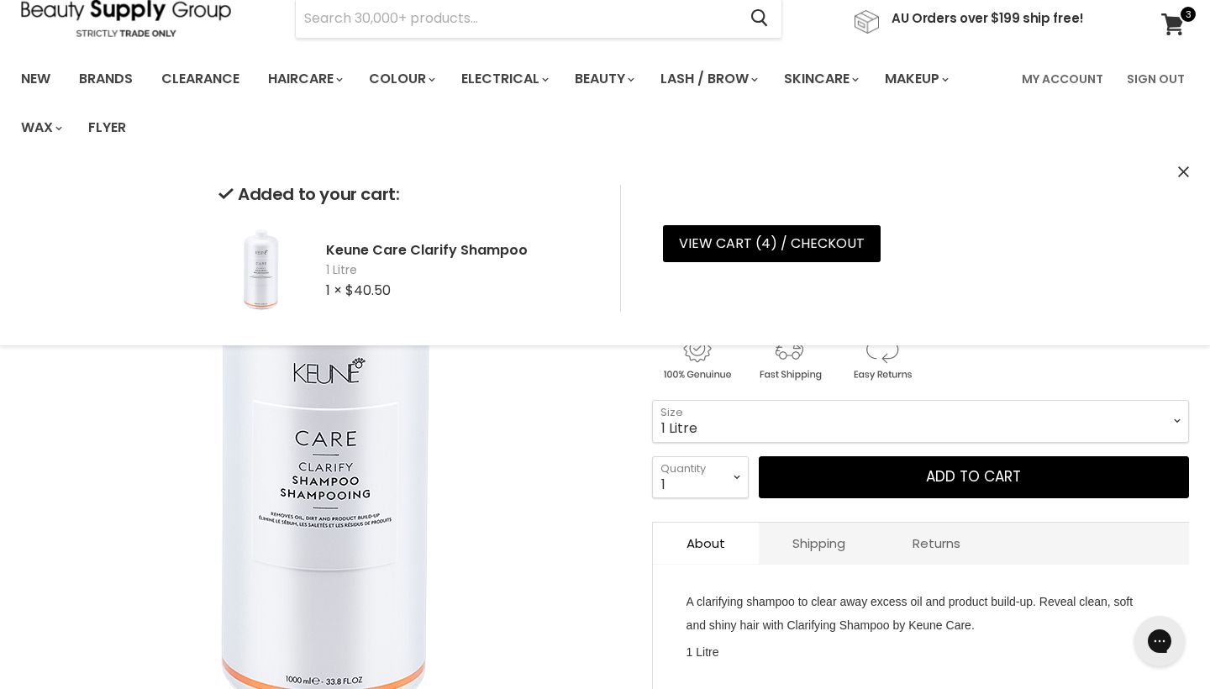
scroll to position [77, 0]
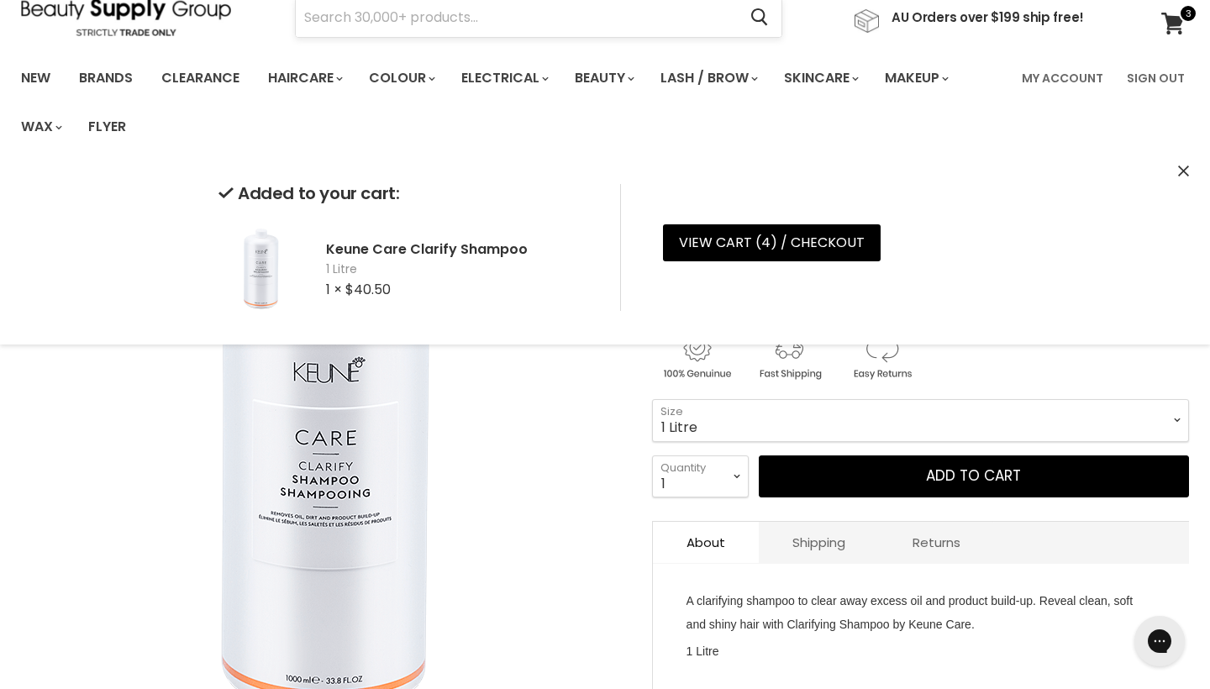
click at [319, 28] on input "Search" at bounding box center [516, 17] width 441 height 39
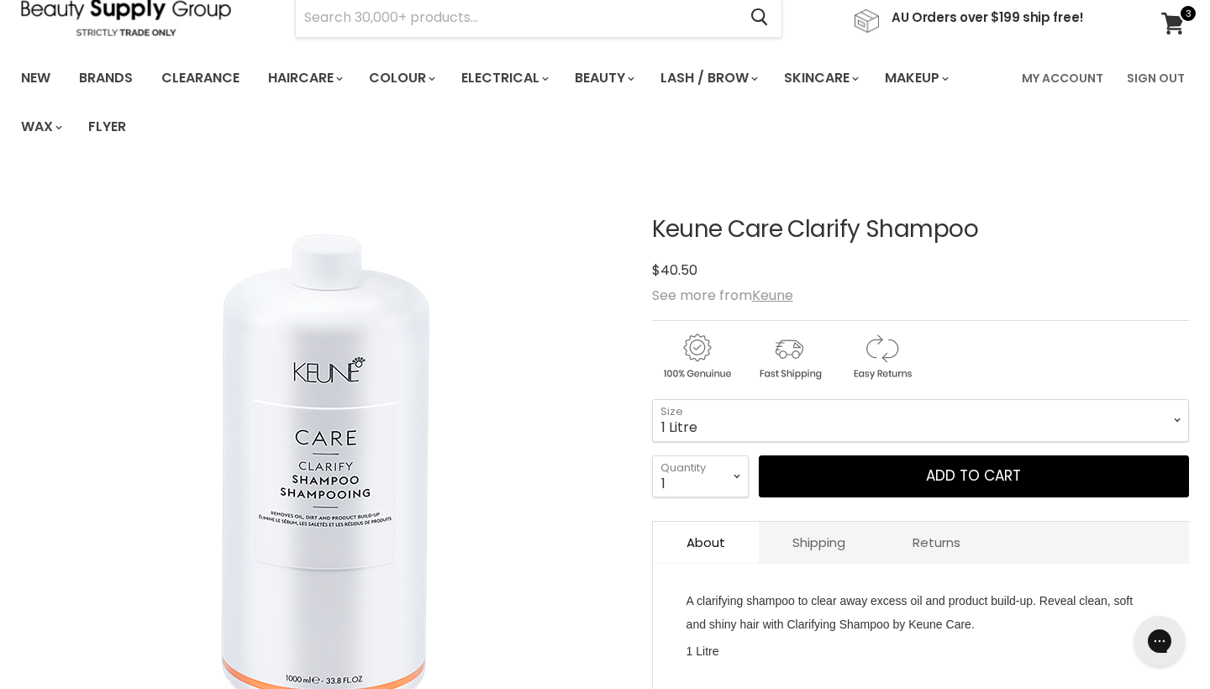
scroll to position [251, 0]
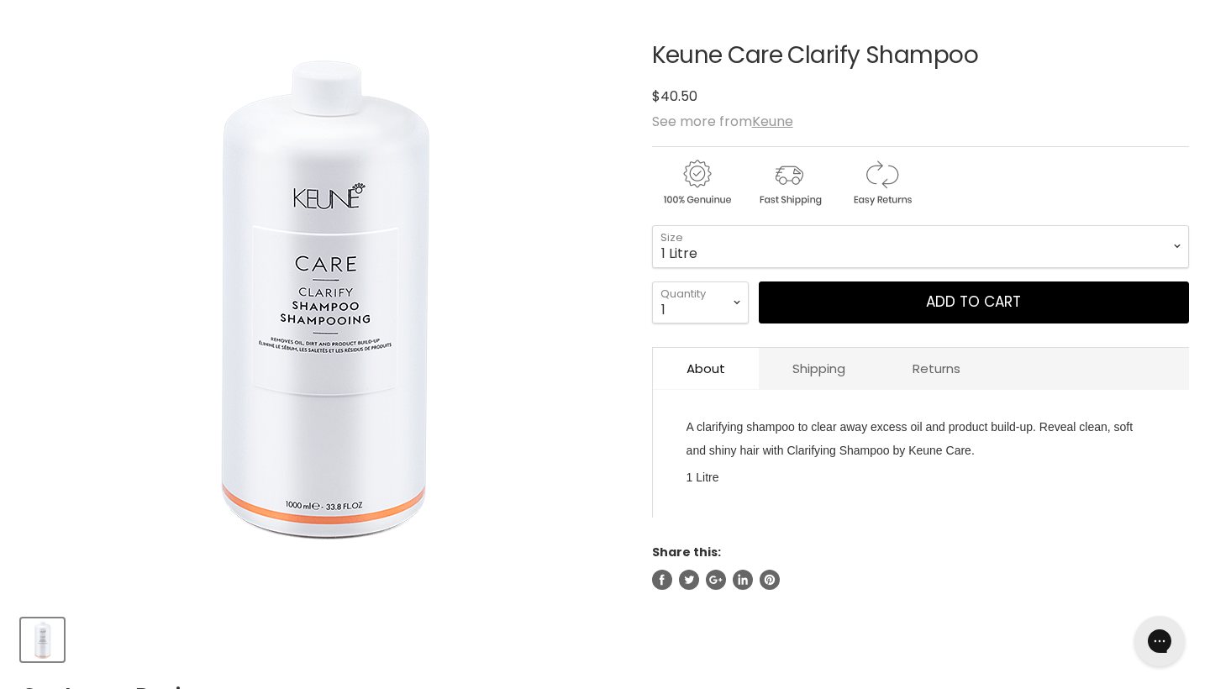
click at [320, 21] on div "Click or scroll to zoom Tap or pinch to zoom" at bounding box center [322, 302] width 602 height 602
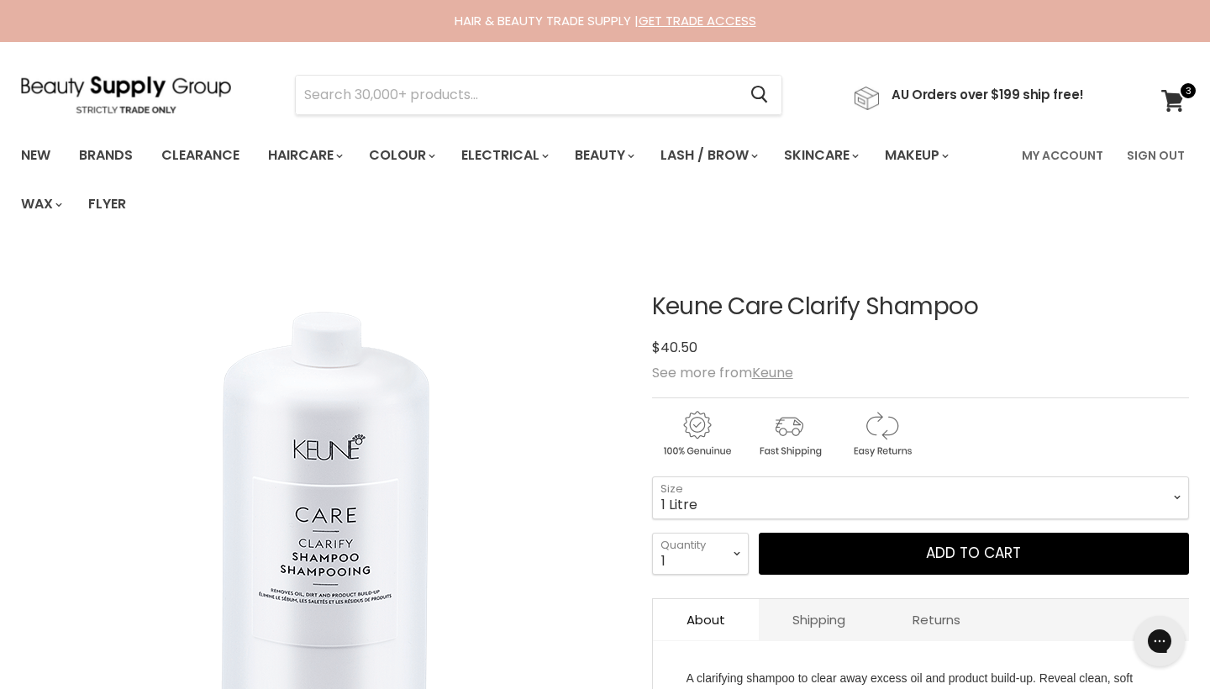
scroll to position [0, 0]
click at [386, 93] on input "Search" at bounding box center [516, 95] width 441 height 39
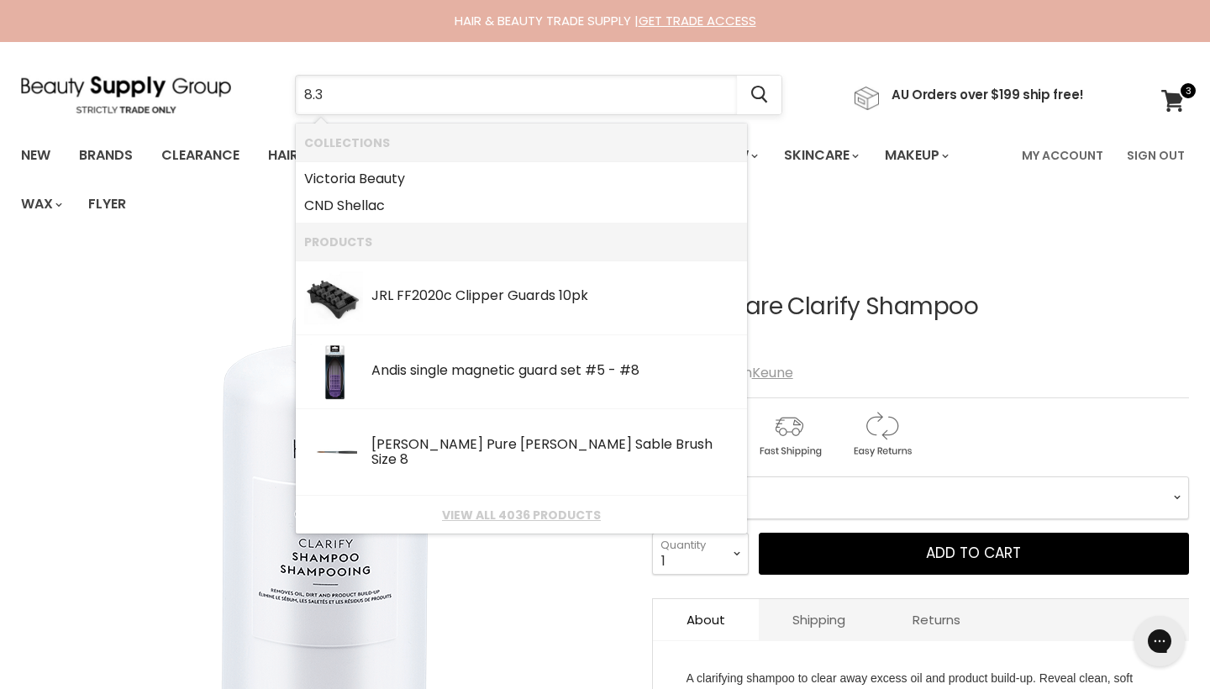
type input "8.32"
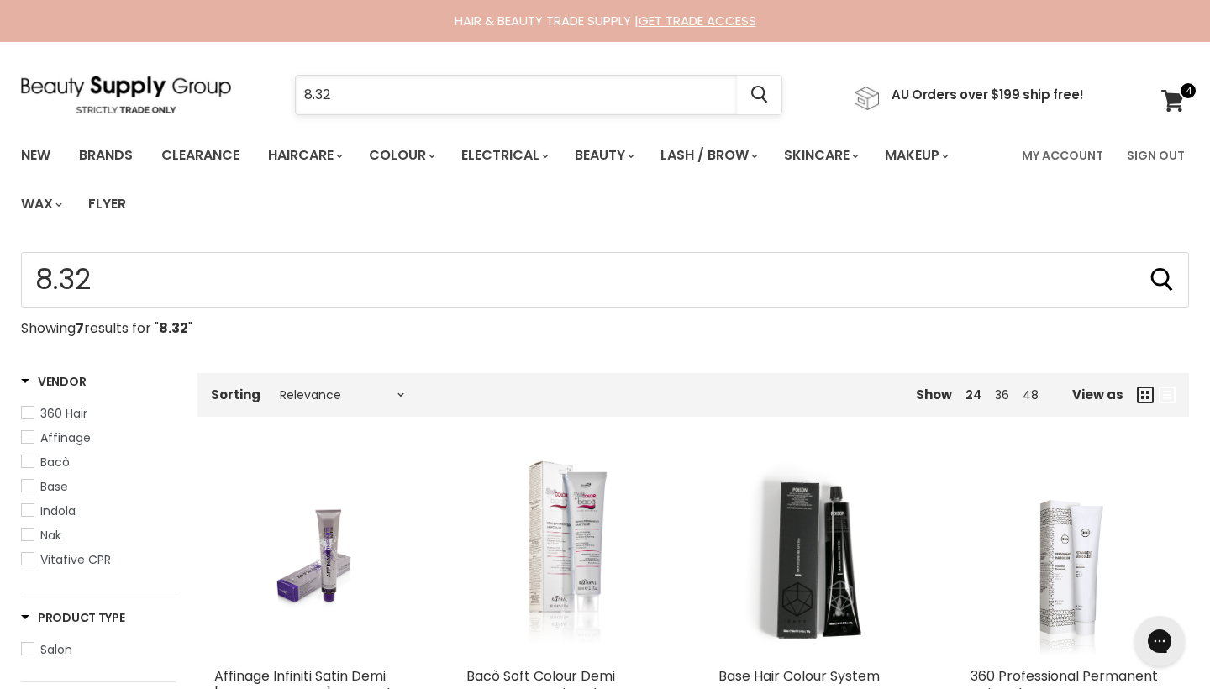
click at [392, 96] on input "8.32" at bounding box center [516, 95] width 441 height 39
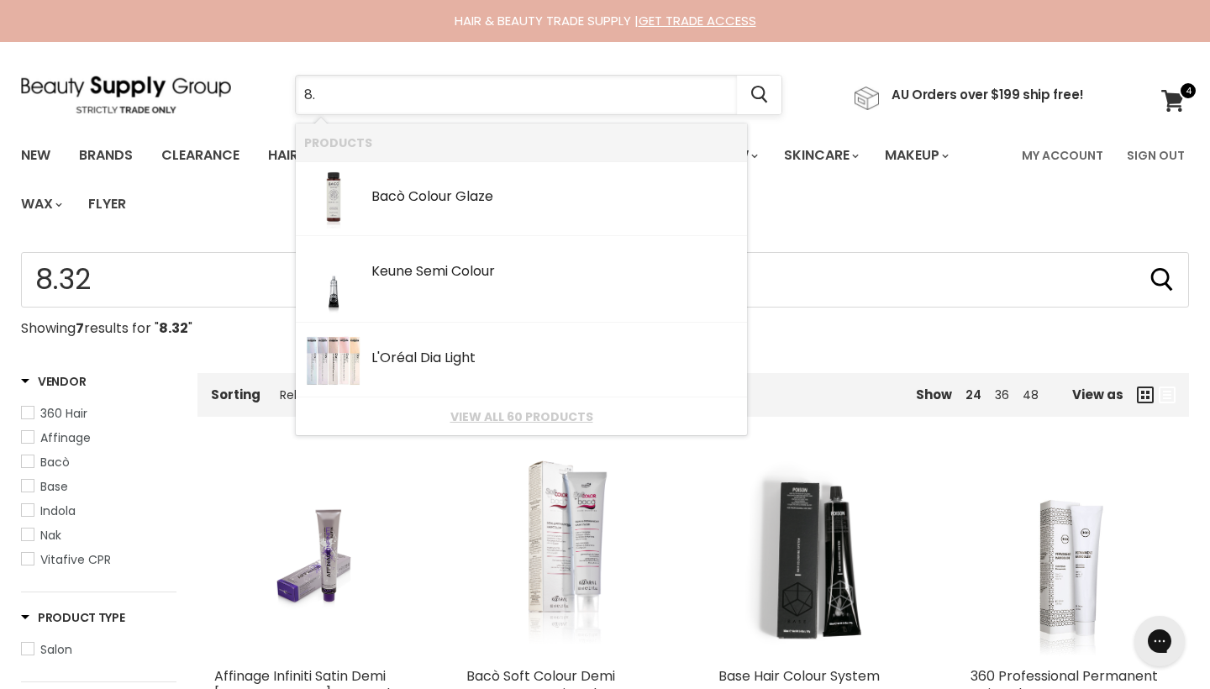
type input "8"
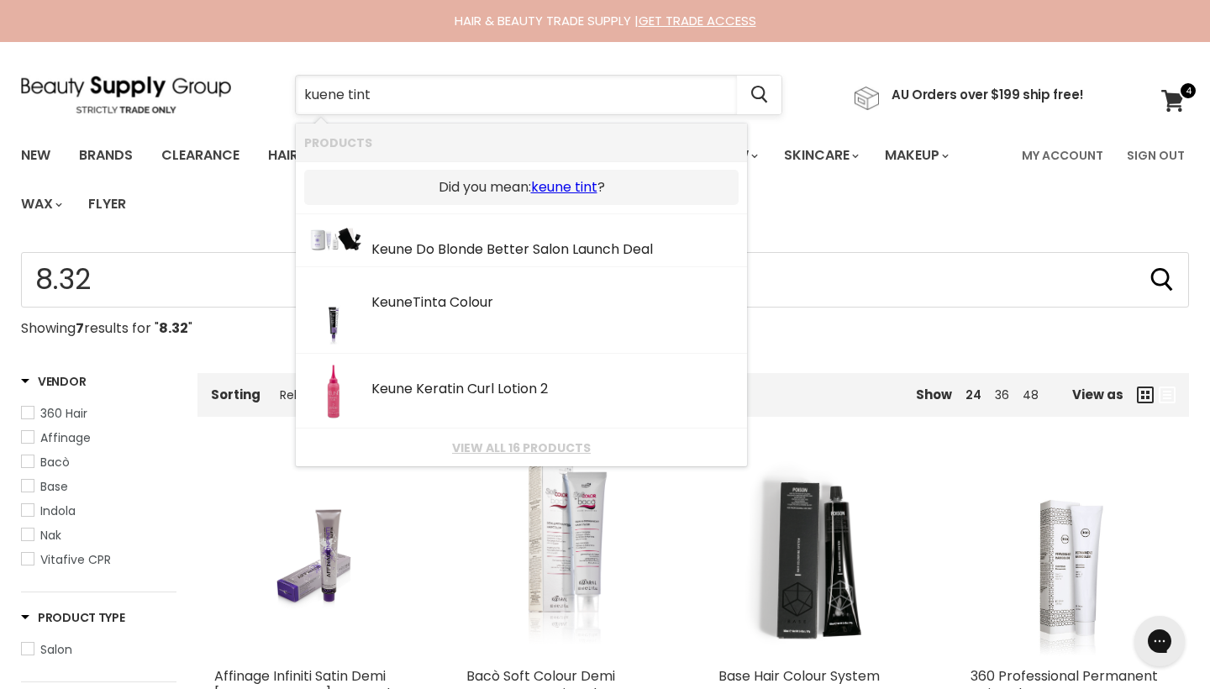
type input "kuene tinta"
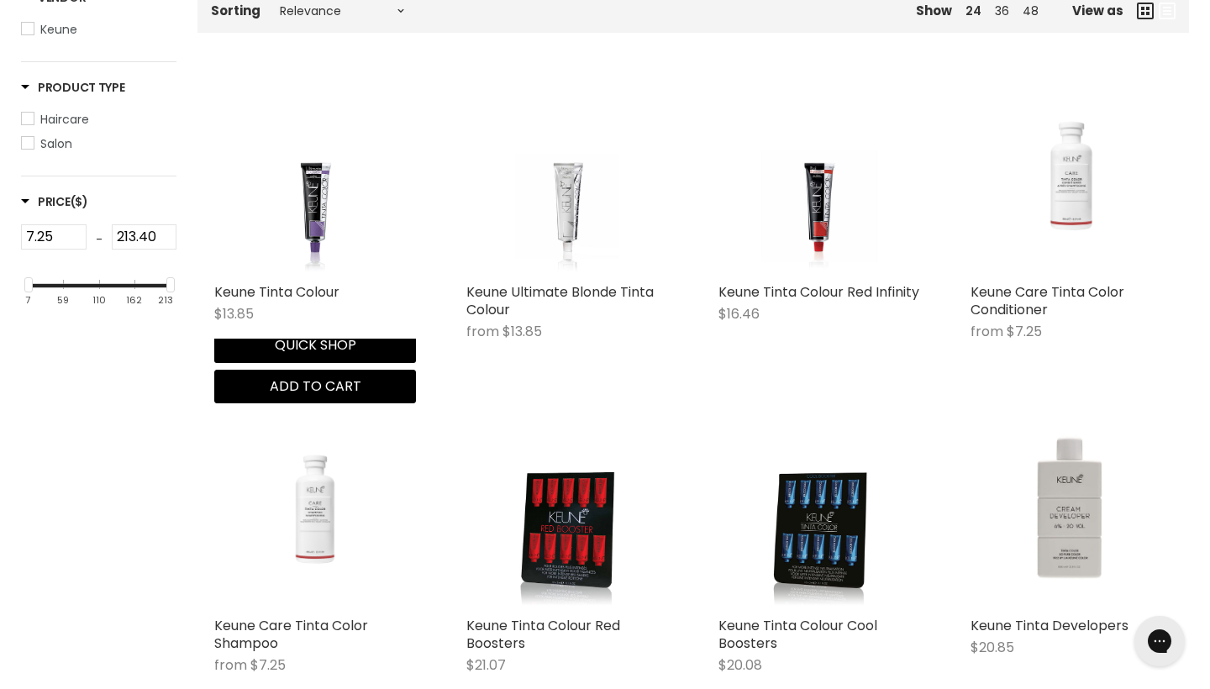
scroll to position [394, 0]
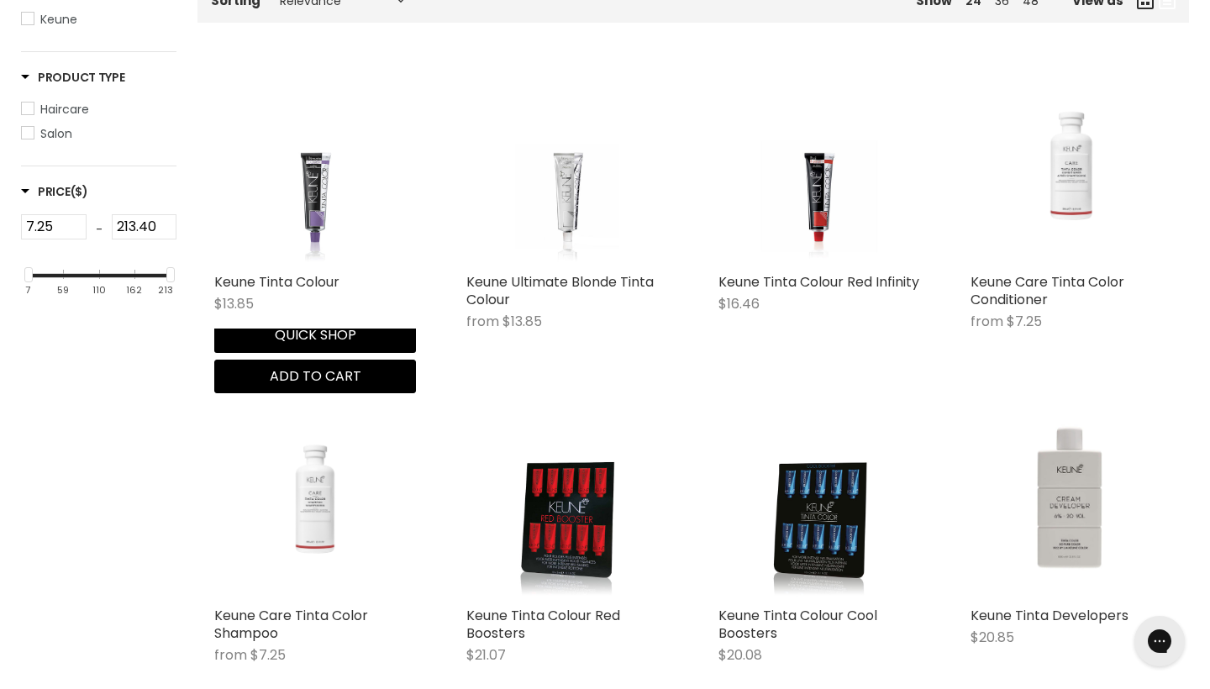
click at [311, 214] on img "Main content" at bounding box center [314, 164] width 151 height 202
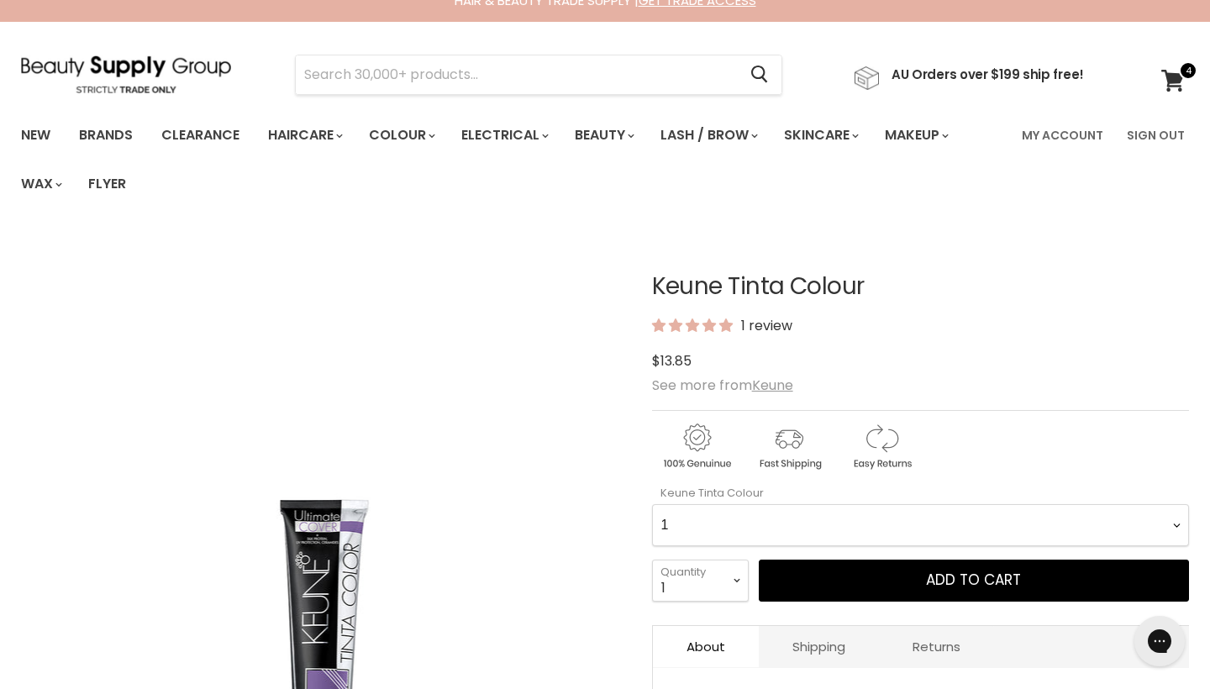
scroll to position [20, 0]
click at [436, 77] on input "Search" at bounding box center [516, 74] width 441 height 39
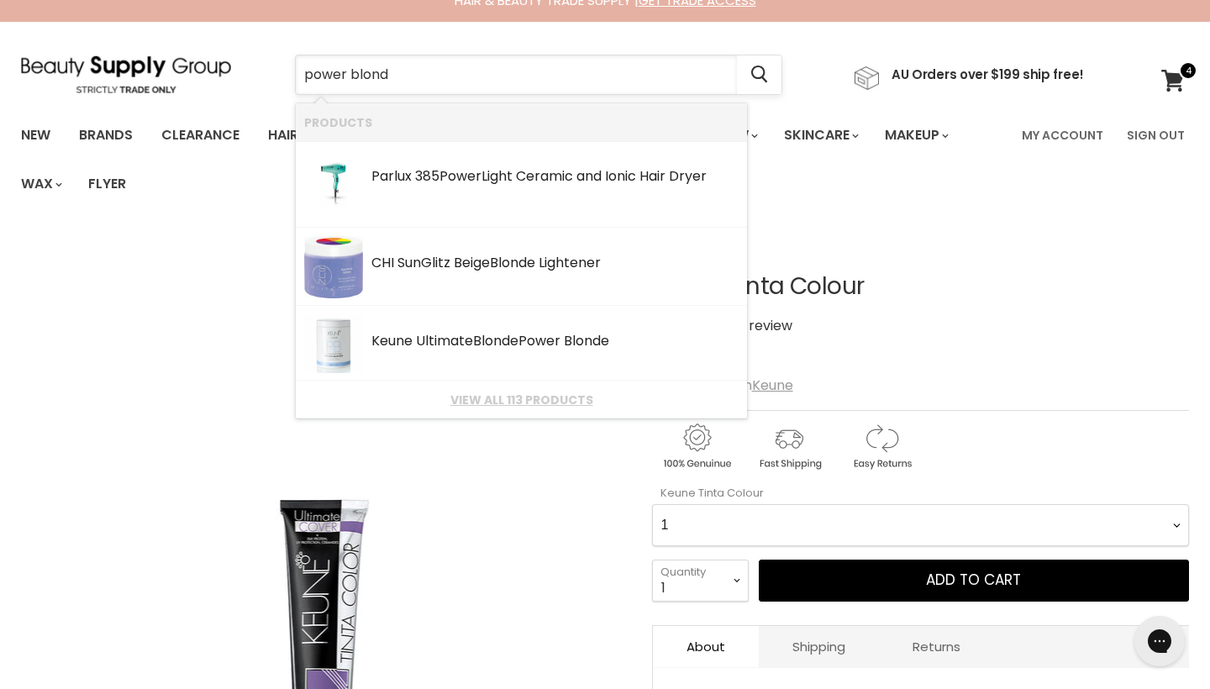
type input "power blonde"
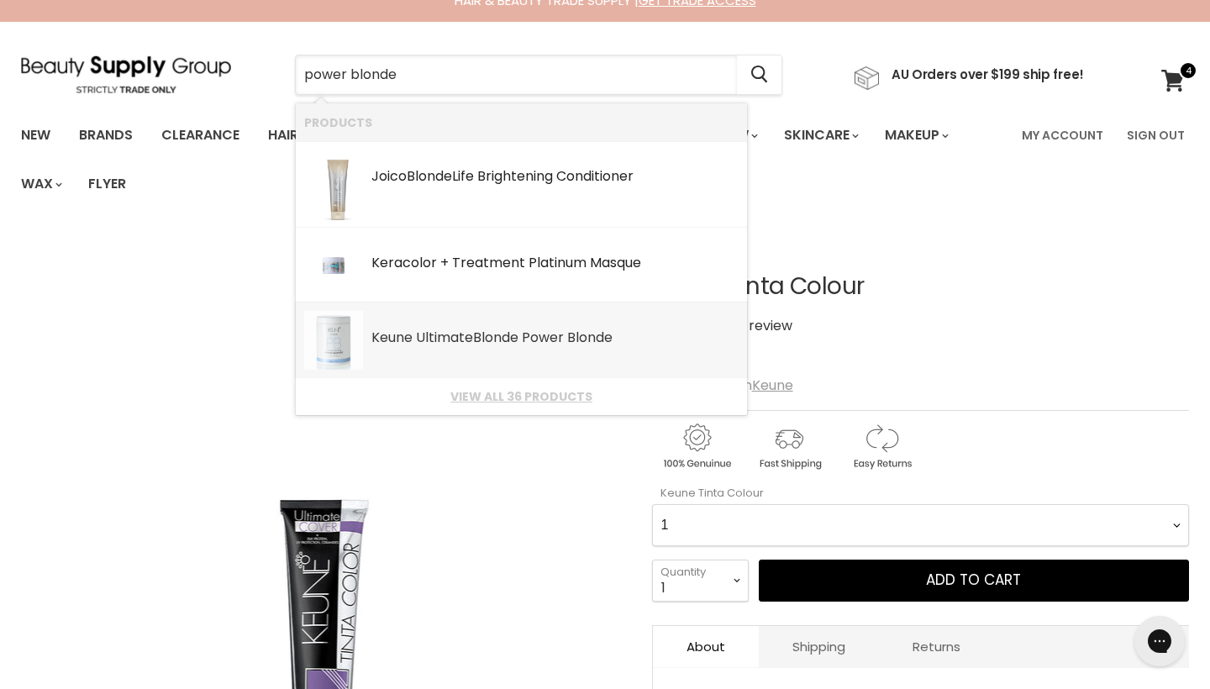
click at [444, 327] on div "Keune Ultimate Blonde Power Blonde SKU: 8719281991380 Keune" at bounding box center [554, 329] width 367 height 37
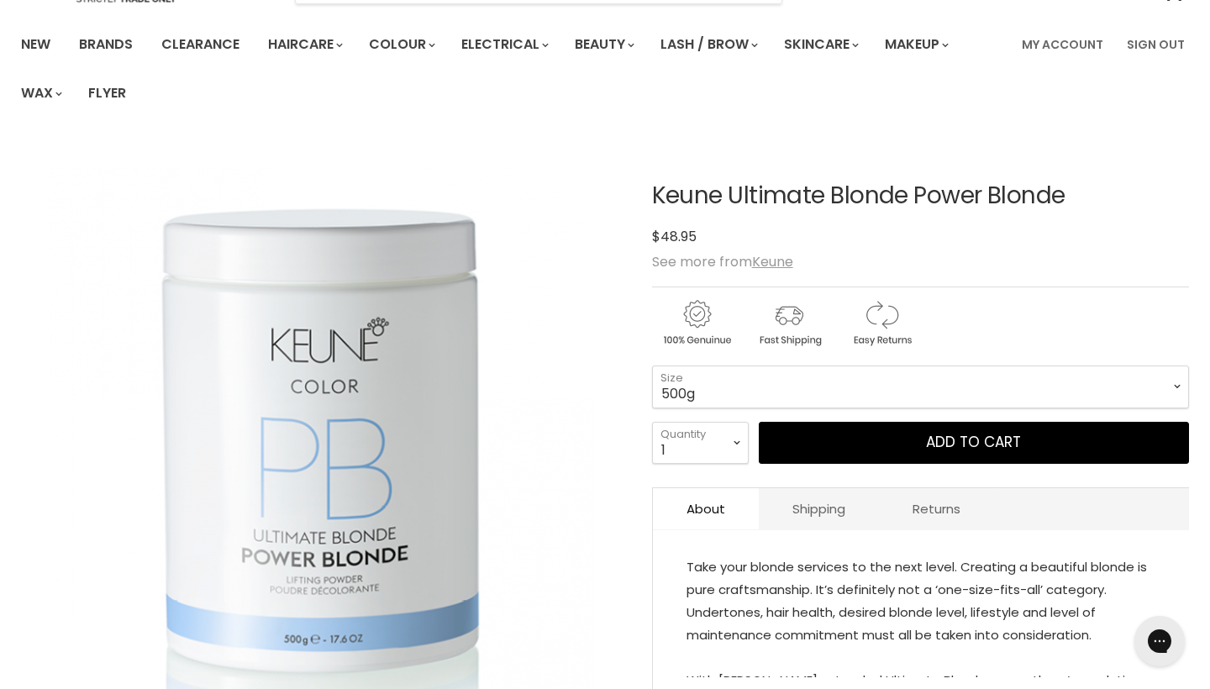
scroll to position [113, 0]
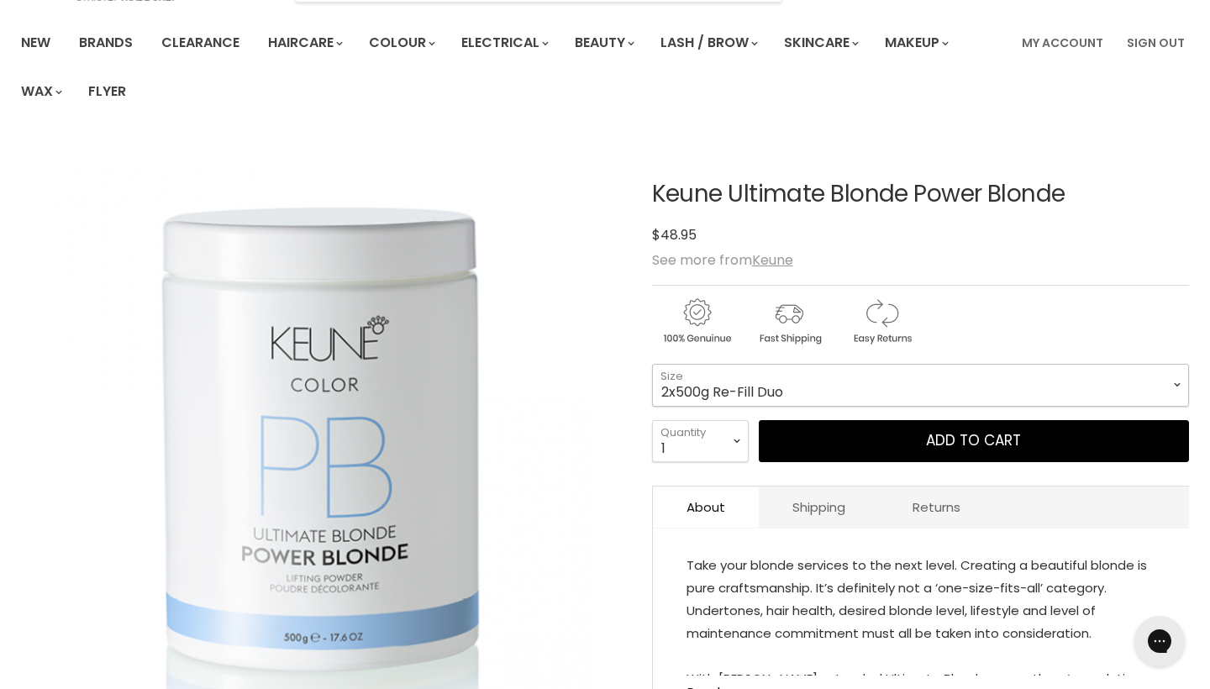
select select "2x500g Re-Fill Duo"
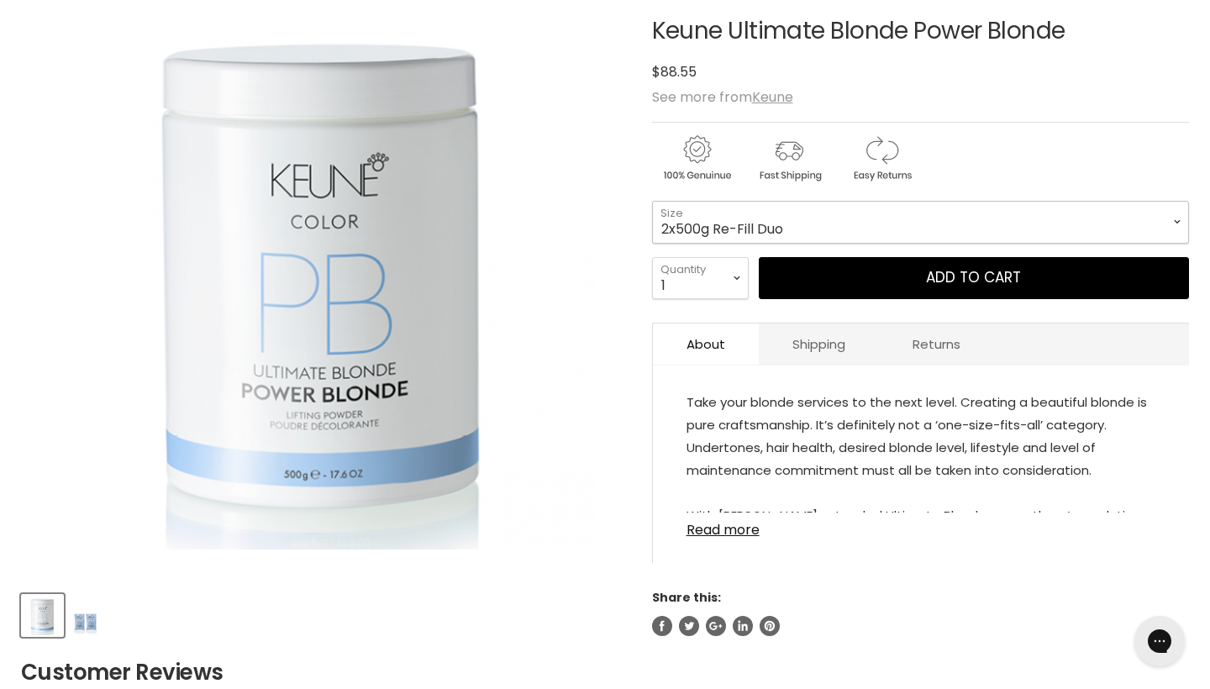
scroll to position [281, 0]
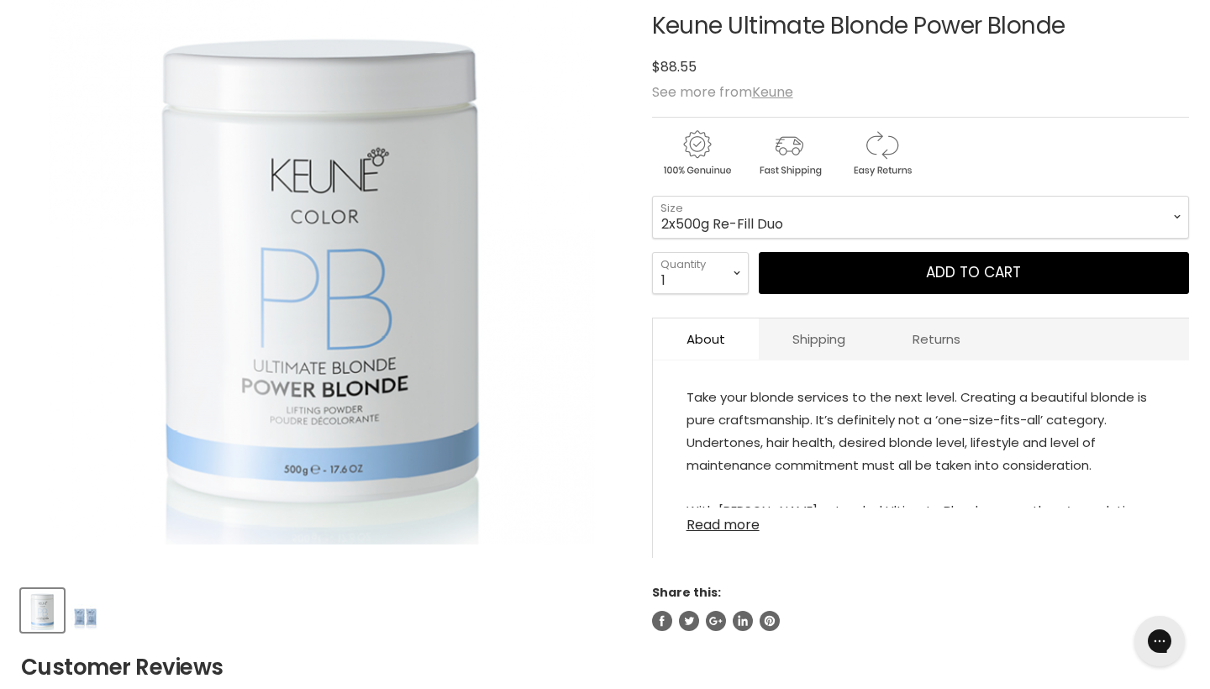
click at [718, 529] on link "Read more" at bounding box center [920, 520] width 469 height 25
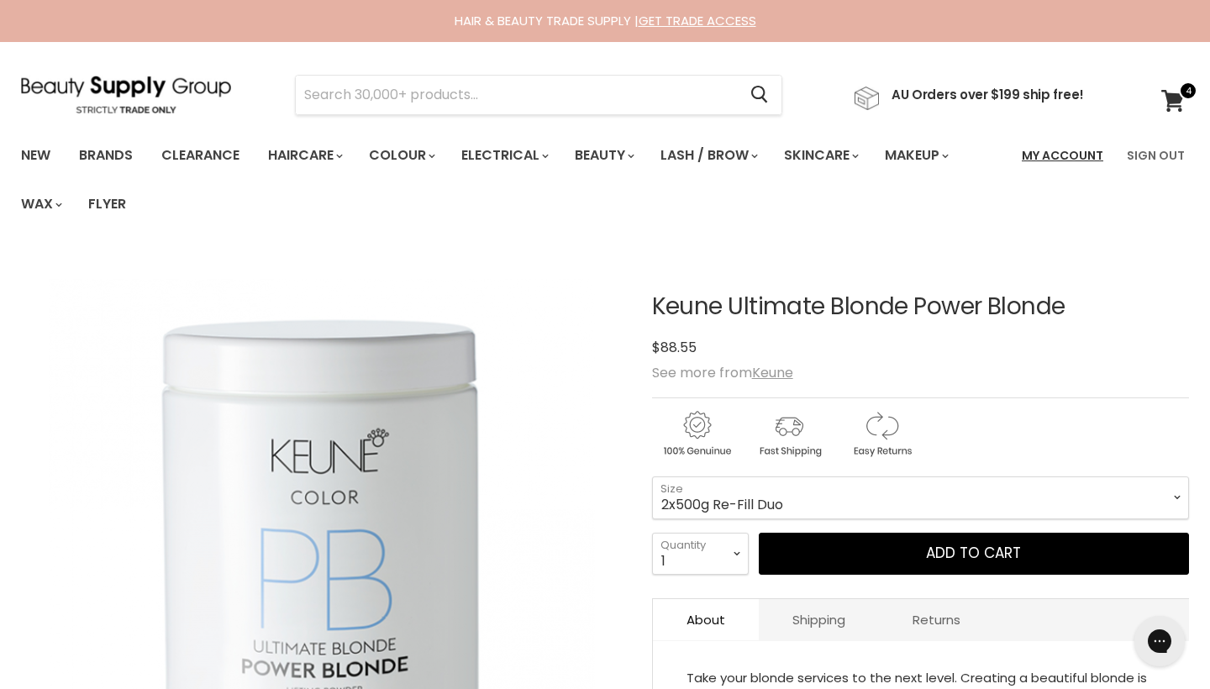
scroll to position [0, 0]
click at [1178, 95] on icon at bounding box center [1172, 101] width 23 height 22
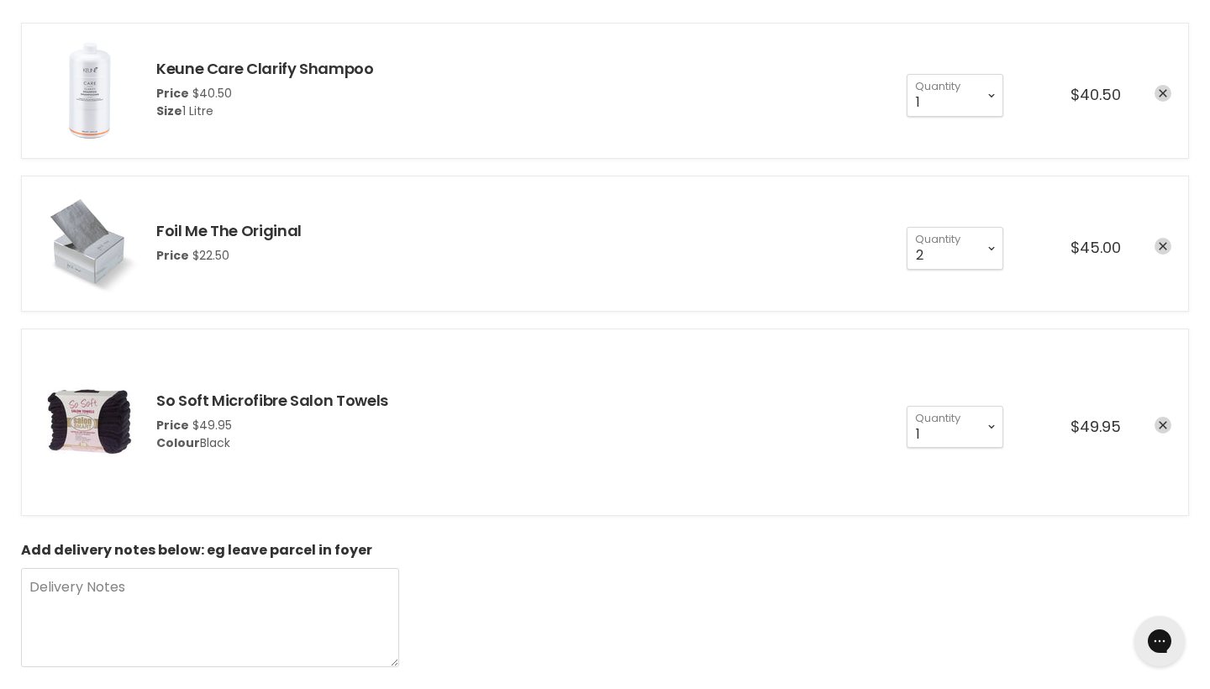
scroll to position [317, 0]
